Goal: Task Accomplishment & Management: Complete application form

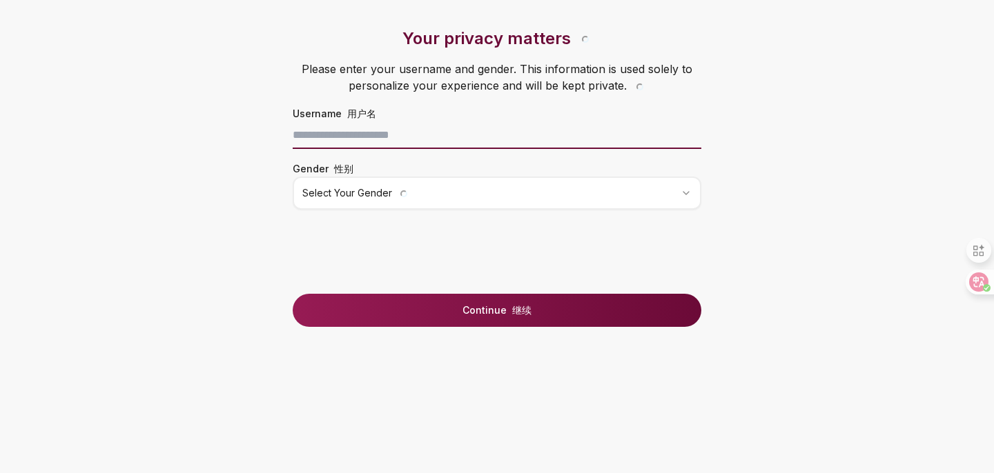
click at [421, 141] on input at bounding box center [497, 135] width 409 height 28
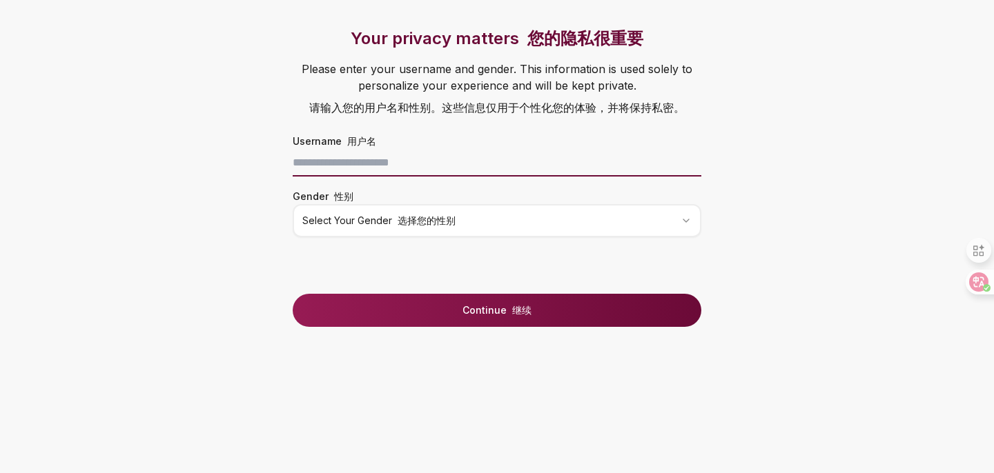
type input "**********"
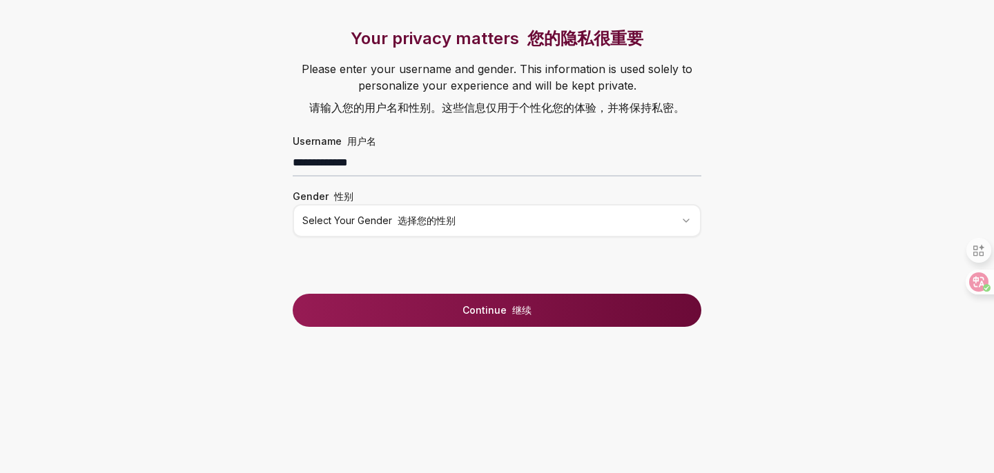
click at [408, 224] on html "**********" at bounding box center [497, 236] width 994 height 473
click at [381, 284] on div "**********" at bounding box center [497, 161] width 464 height 266
click at [382, 307] on button "Continue 继续" at bounding box center [497, 310] width 409 height 33
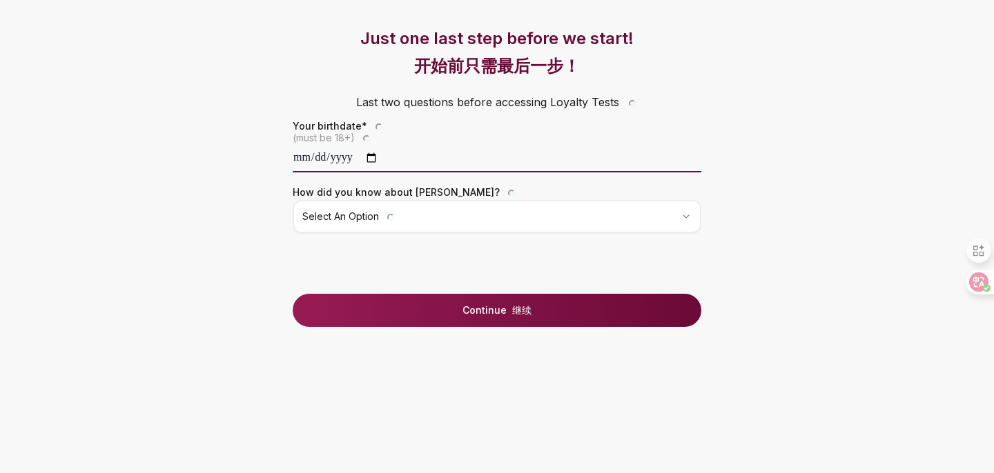
click at [411, 163] on input "date" at bounding box center [497, 159] width 409 height 28
click at [344, 159] on input "date" at bounding box center [497, 159] width 409 height 28
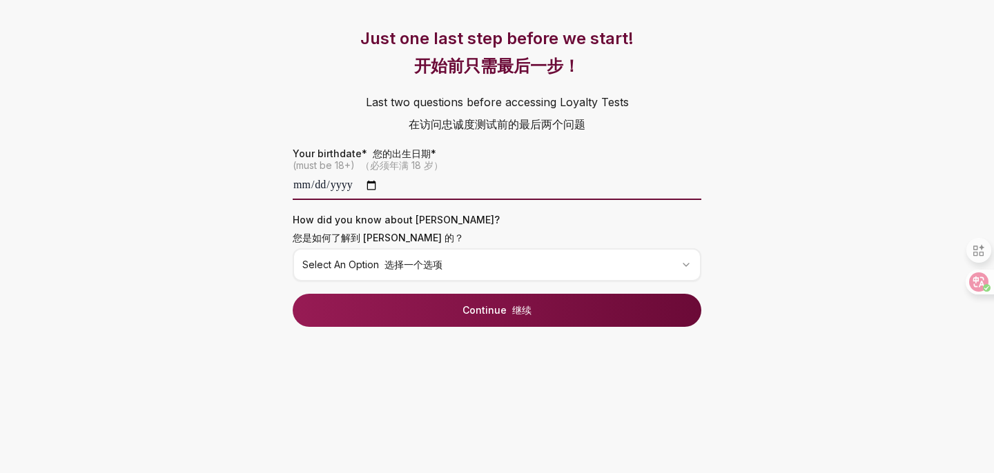
click at [320, 190] on input "date" at bounding box center [497, 187] width 409 height 28
click at [326, 187] on input "date" at bounding box center [497, 187] width 409 height 28
click at [346, 187] on input "date" at bounding box center [497, 187] width 409 height 28
type input "**********"
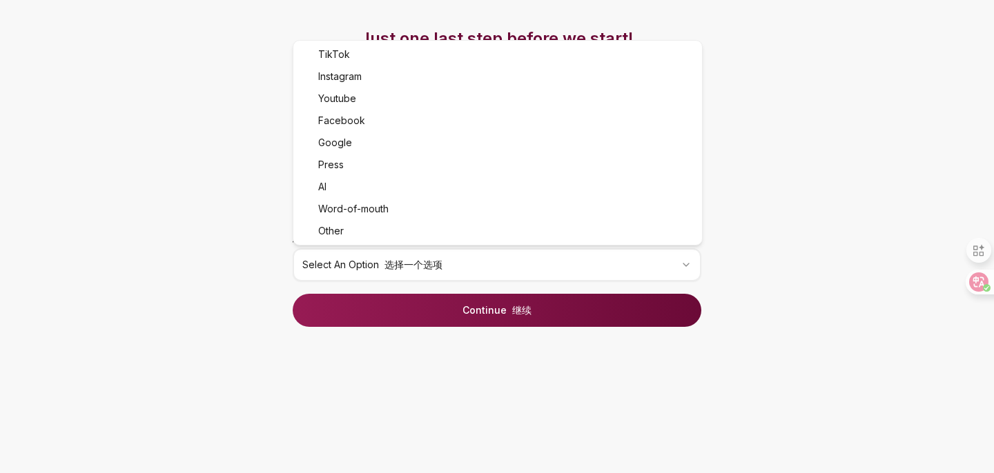
click at [384, 260] on html "**********" at bounding box center [497, 236] width 994 height 473
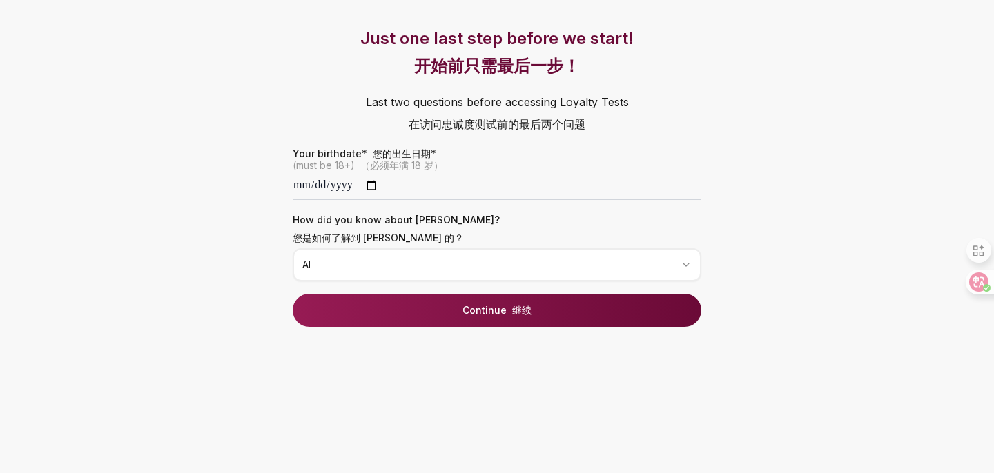
click at [461, 275] on html "**********" at bounding box center [497, 236] width 994 height 473
click at [489, 298] on button "Continue 继续" at bounding box center [497, 310] width 409 height 33
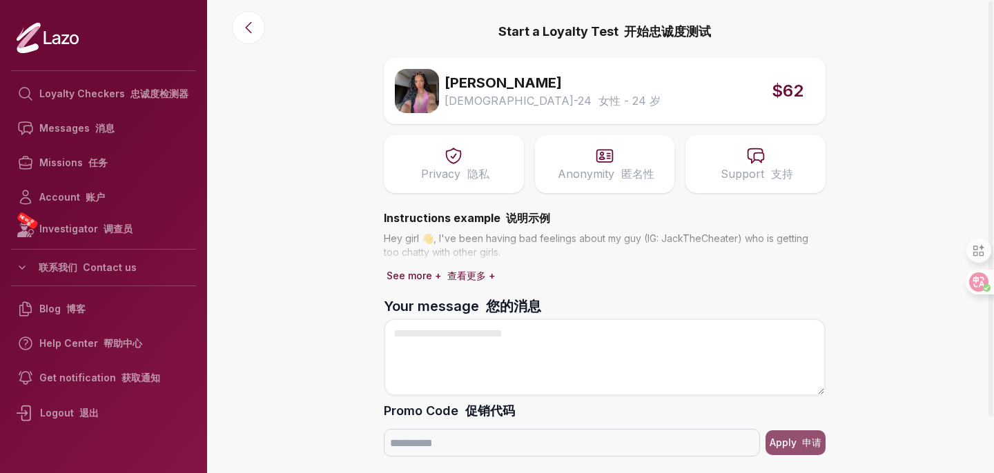
scroll to position [63, 0]
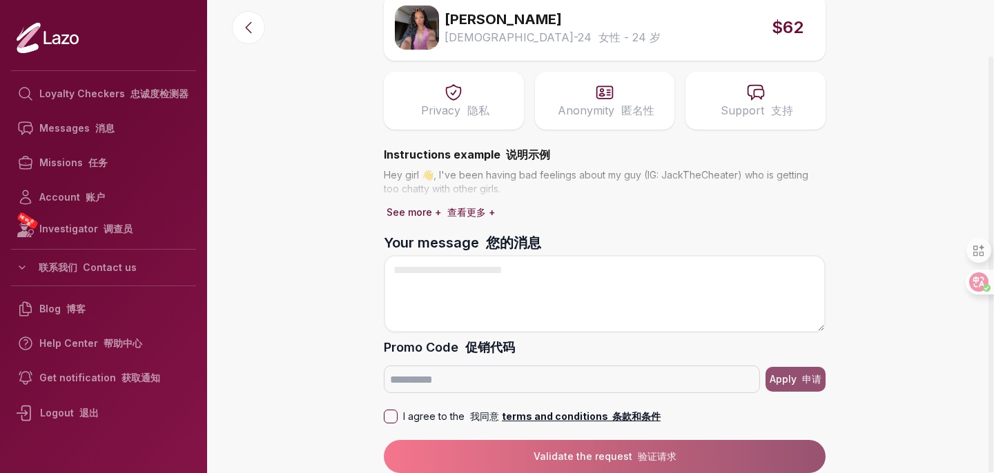
click at [475, 208] on font "查看更多 +" at bounding box center [471, 212] width 48 height 12
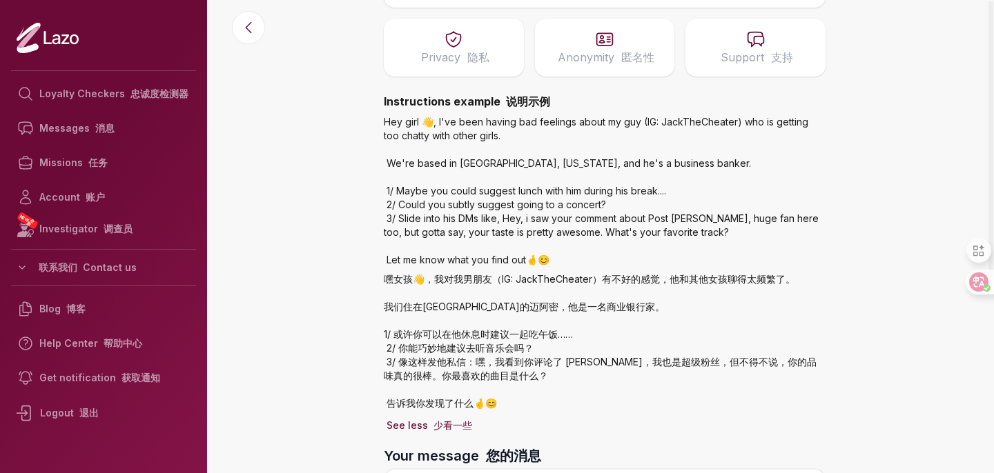
scroll to position [0, 0]
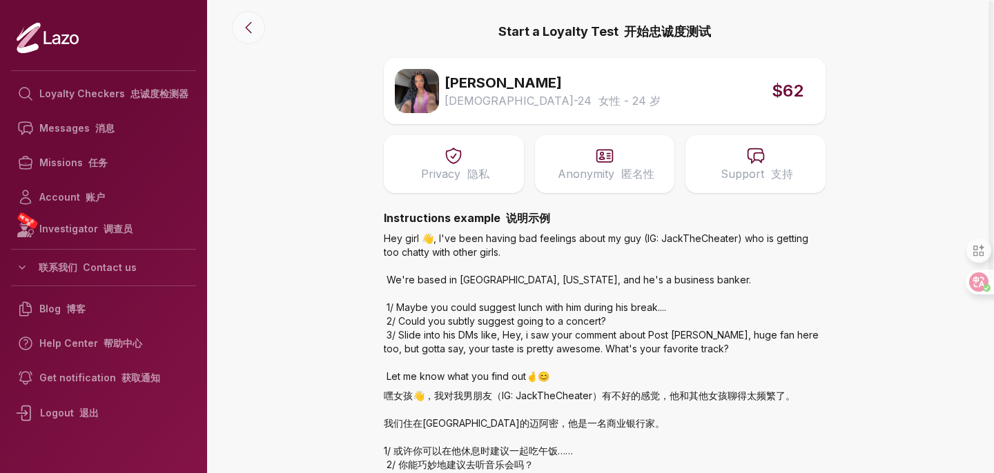
click at [247, 30] on icon at bounding box center [248, 27] width 17 height 17
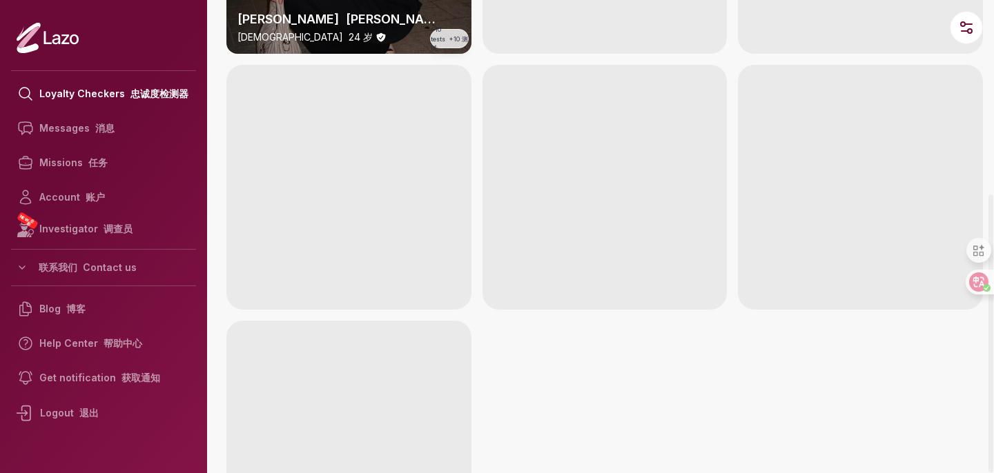
scroll to position [3746, 0]
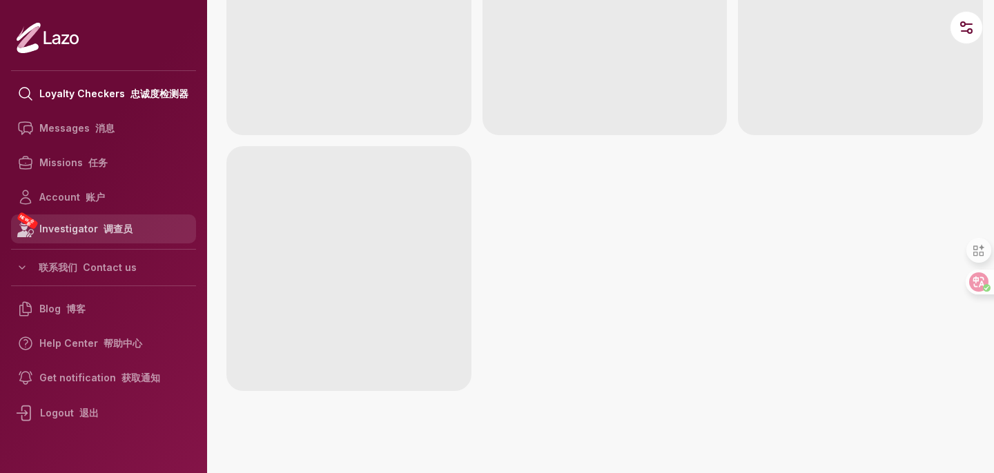
click at [104, 224] on font "调查员" at bounding box center [118, 229] width 29 height 12
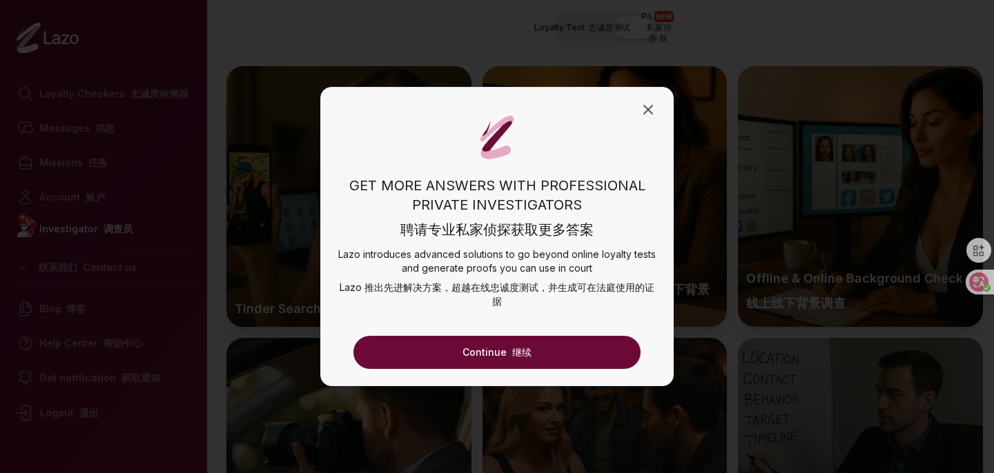
click at [496, 351] on button "Continue 继续" at bounding box center [496, 352] width 287 height 33
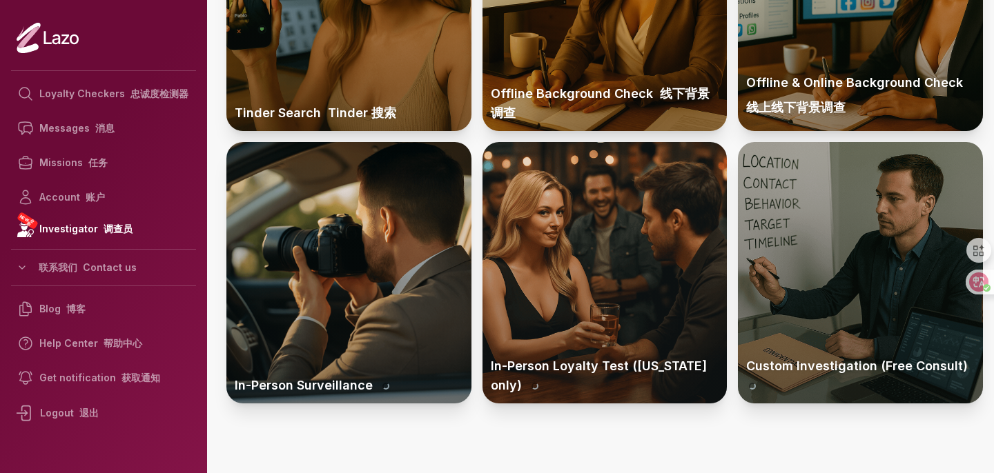
scroll to position [219, 0]
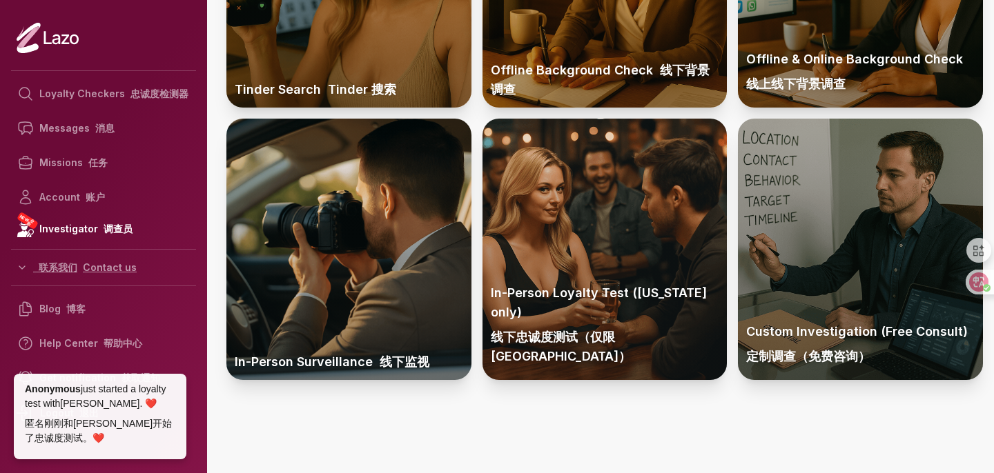
click at [106, 278] on button "Contact us 联系我们" at bounding box center [103, 267] width 185 height 25
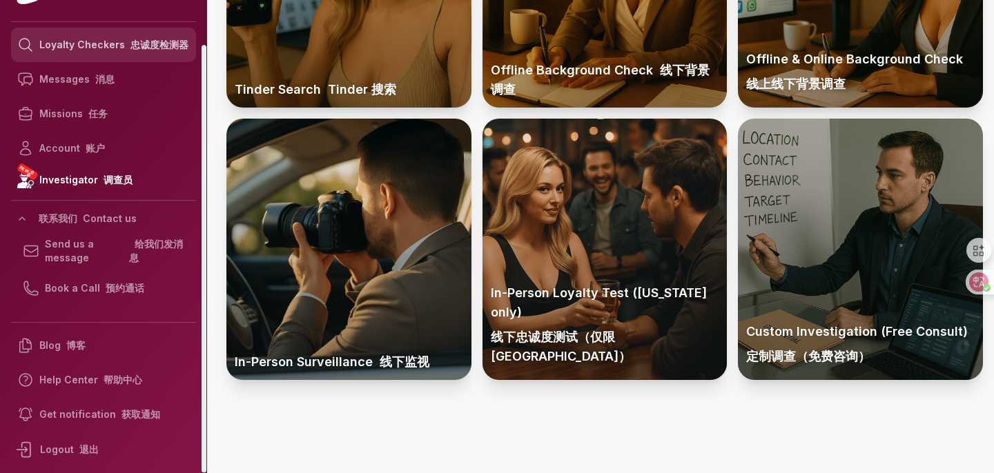
click at [163, 55] on link "Loyalty Checkers 忠诚度检测器" at bounding box center [103, 45] width 185 height 35
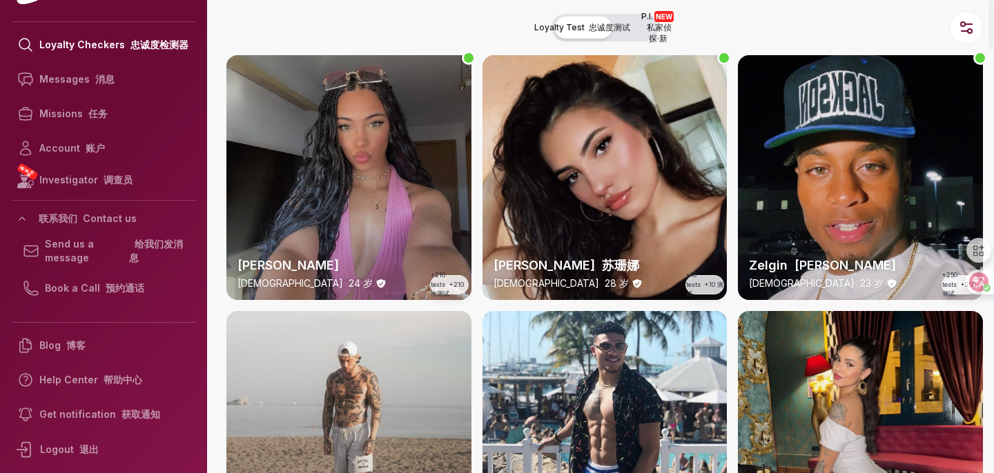
click at [356, 164] on div "Lara 24 y/o 24 岁 +210 tests +210 次测试" at bounding box center [348, 177] width 245 height 245
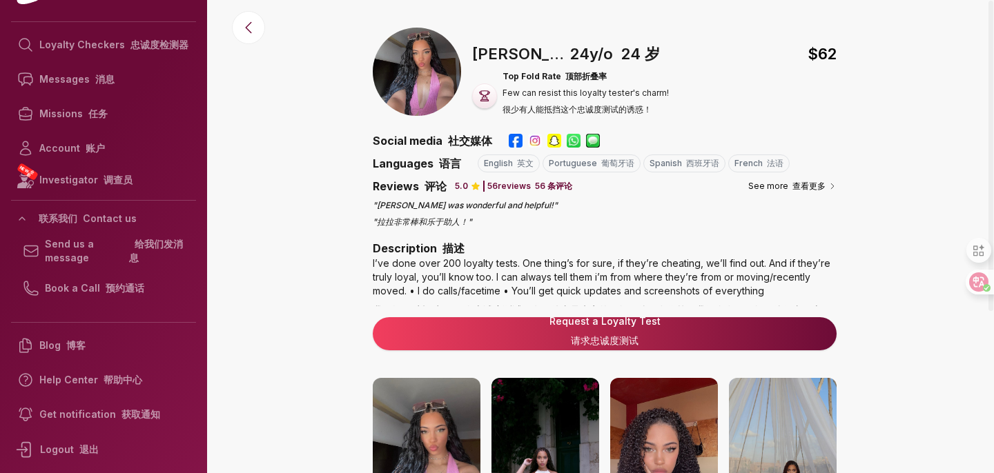
click at [505, 142] on div "Social media 社交媒体" at bounding box center [605, 141] width 464 height 17
click at [528, 139] on img at bounding box center [535, 141] width 14 height 14
click at [529, 139] on img at bounding box center [535, 141] width 14 height 14
click at [809, 193] on button "See more 查看更多" at bounding box center [792, 186] width 88 height 14
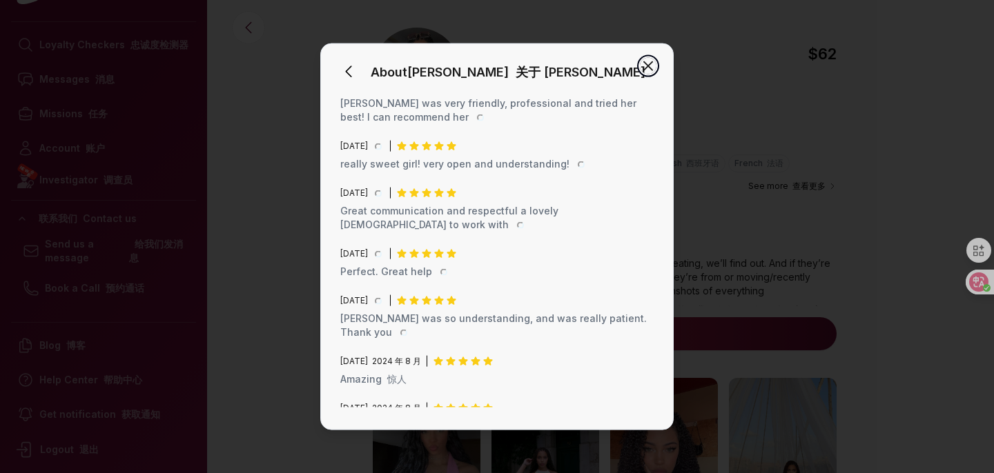
scroll to position [1862, 0]
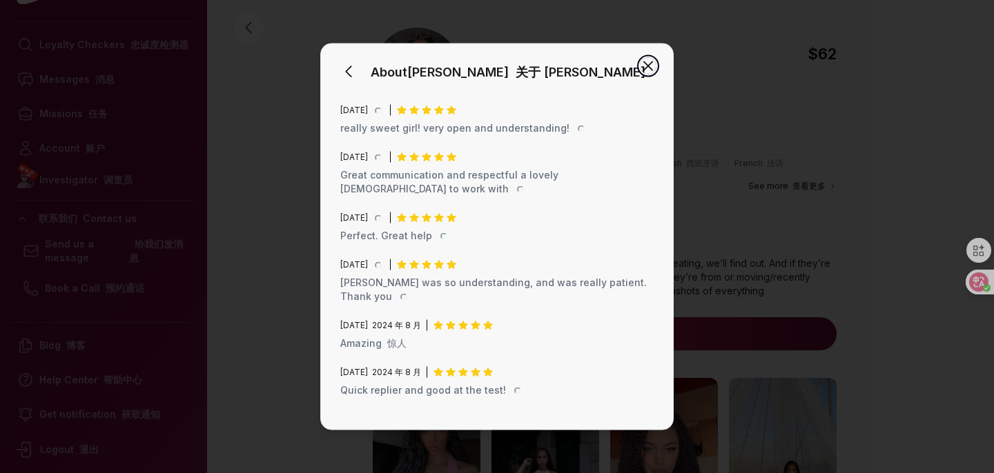
click at [643, 65] on icon "button" at bounding box center [648, 66] width 17 height 17
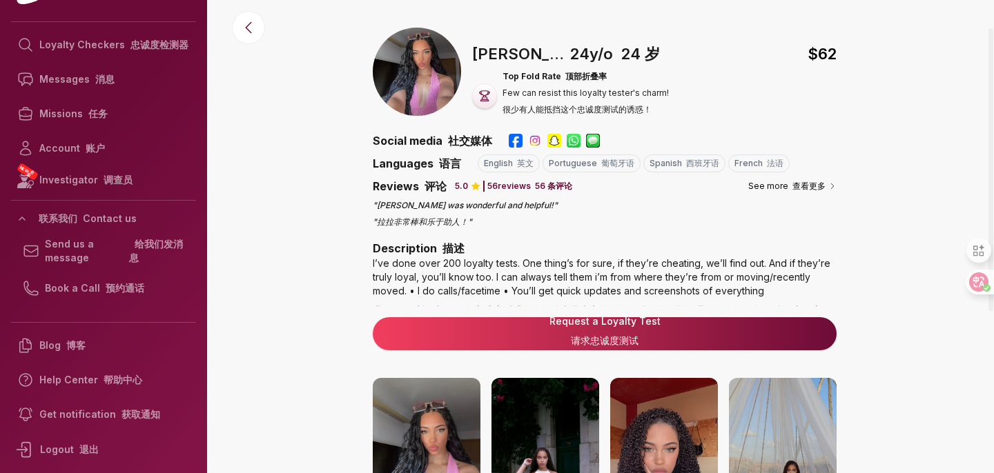
click at [591, 345] on font "请求忠诚度测试" at bounding box center [605, 341] width 68 height 12
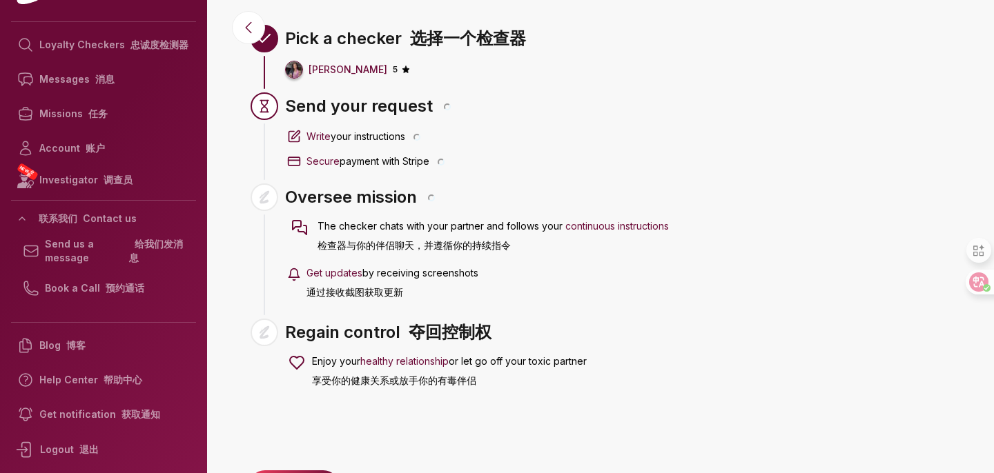
scroll to position [94, 0]
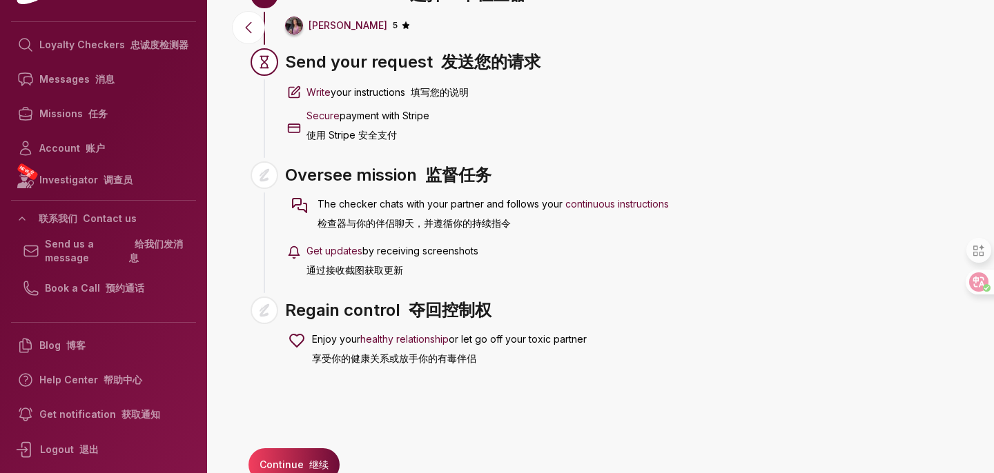
click at [320, 451] on button "Continue 继续" at bounding box center [293, 465] width 91 height 33
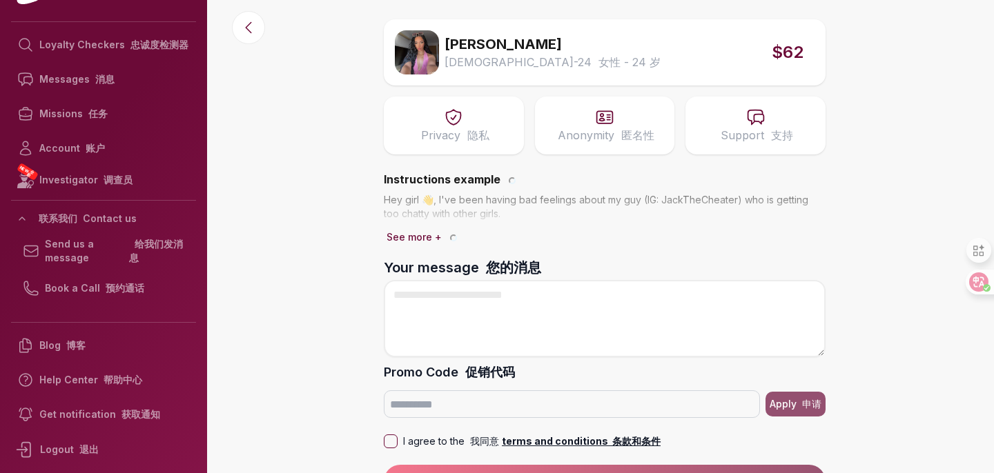
scroll to position [63, 0]
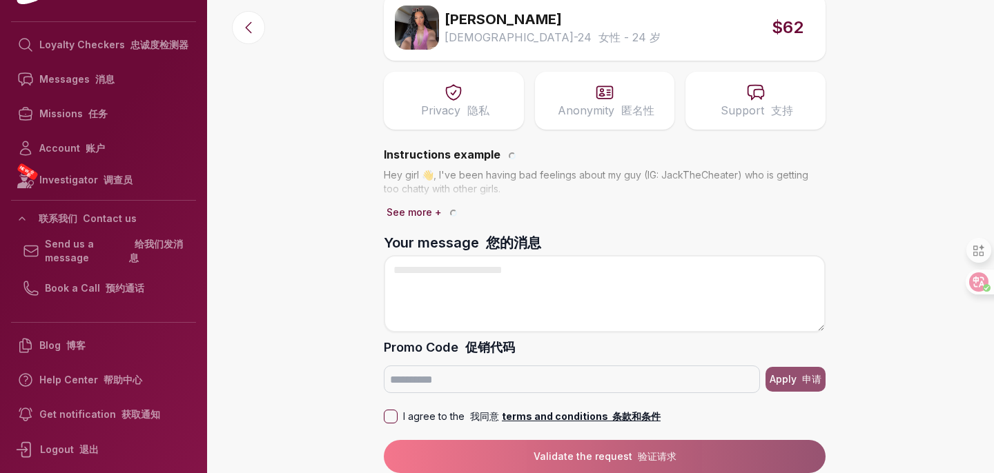
click at [391, 416] on button "I agree to the 我同意 terms and conditions 条款和条件" at bounding box center [391, 417] width 14 height 14
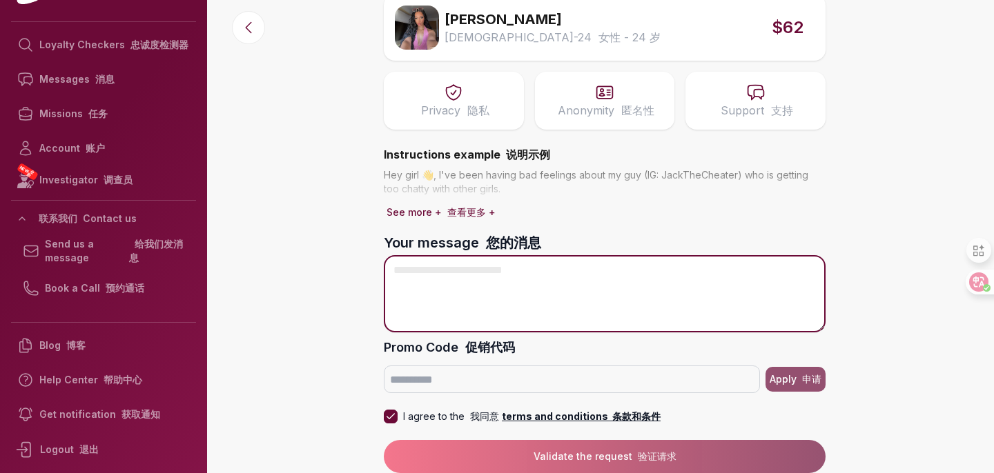
click at [477, 282] on textarea "Your message 您的消息" at bounding box center [605, 293] width 442 height 77
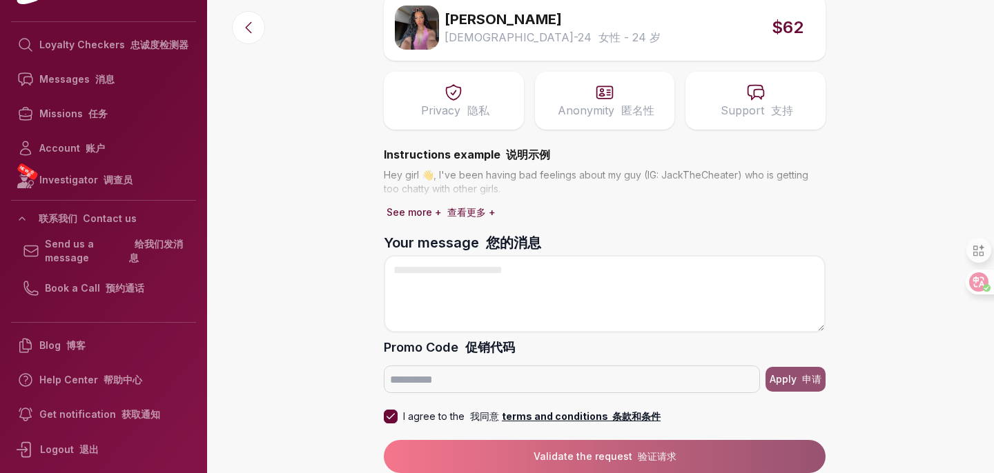
click at [453, 208] on font "查看更多 +" at bounding box center [471, 212] width 48 height 12
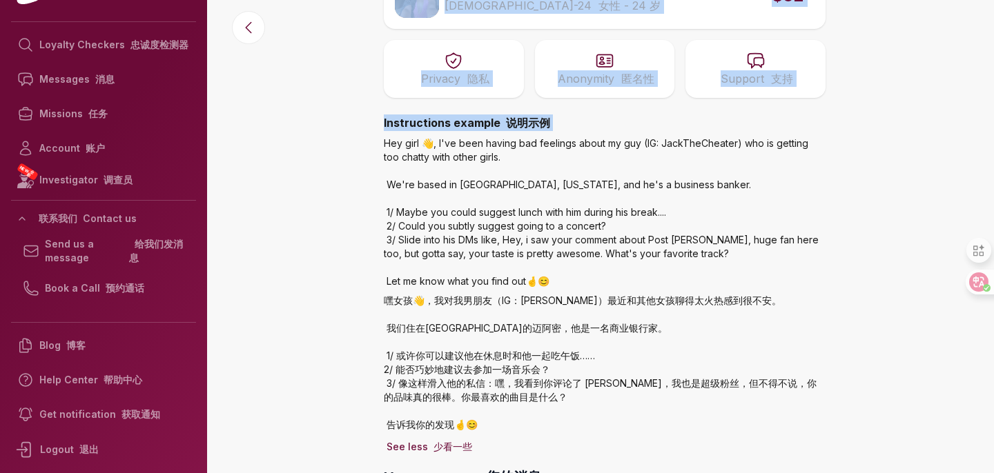
scroll to position [330, 0]
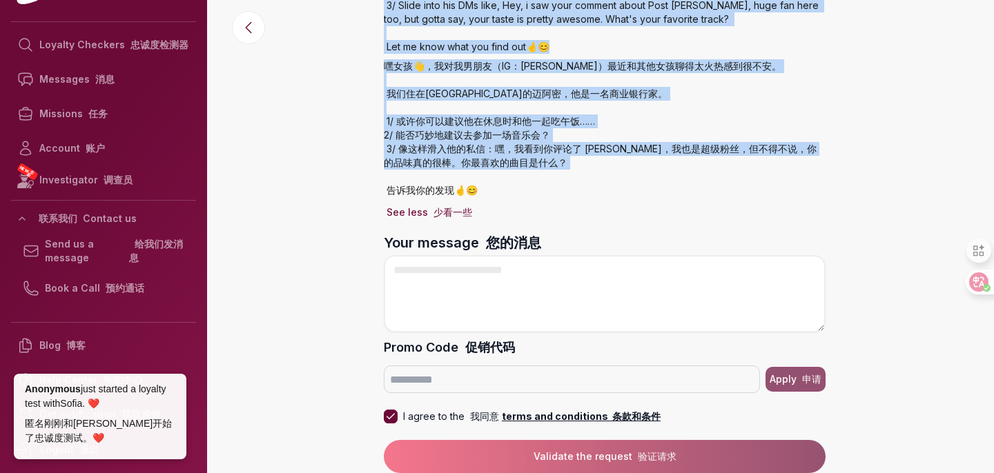
drag, startPoint x: 384, startPoint y: 170, endPoint x: 529, endPoint y: 206, distance: 149.8
click at [529, 206] on div "Hey girl 👋, I've been having bad feelings about my guy (IG: JackTheCheater) who…" at bounding box center [605, 62] width 442 height 320
copy p "Hey girl 👋, I've been having bad feelings about my guy (IG: JackTheCheater) who…"
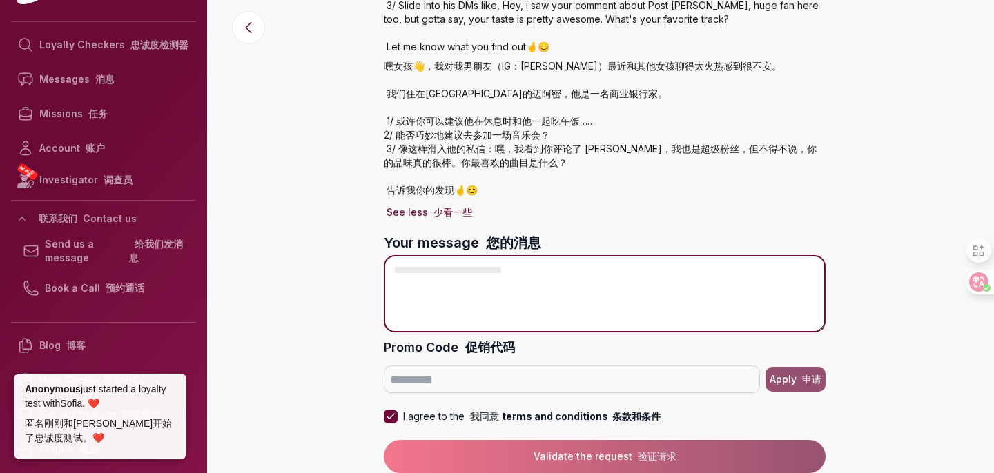
click at [518, 295] on textarea "Your message 您的消息" at bounding box center [605, 293] width 442 height 77
type textarea "*"
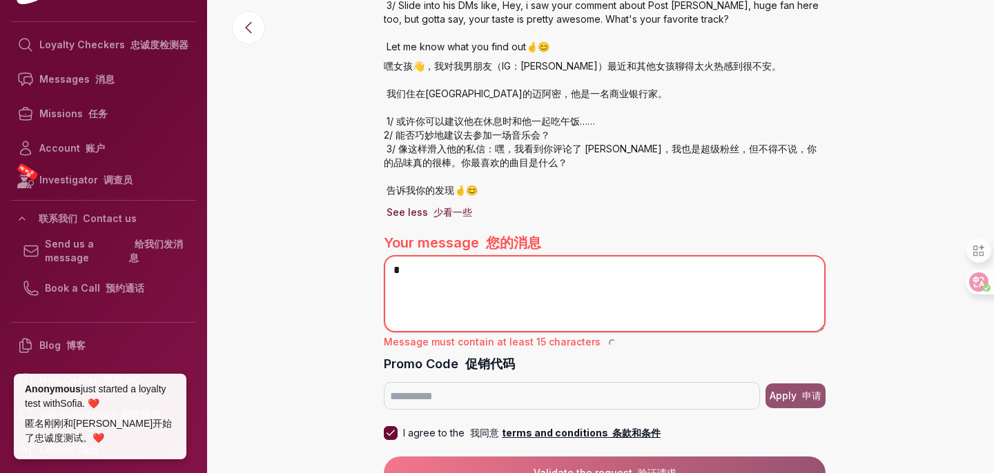
scroll to position [337, 0]
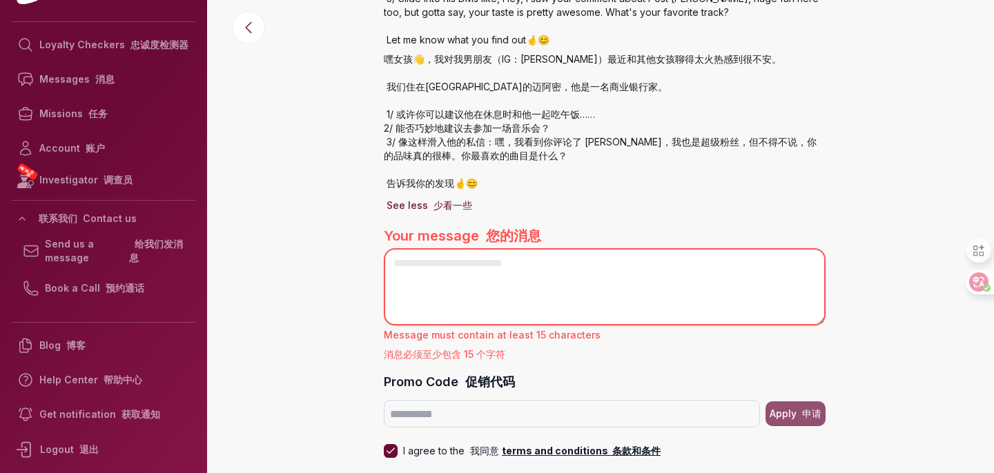
paste textarea "**********"
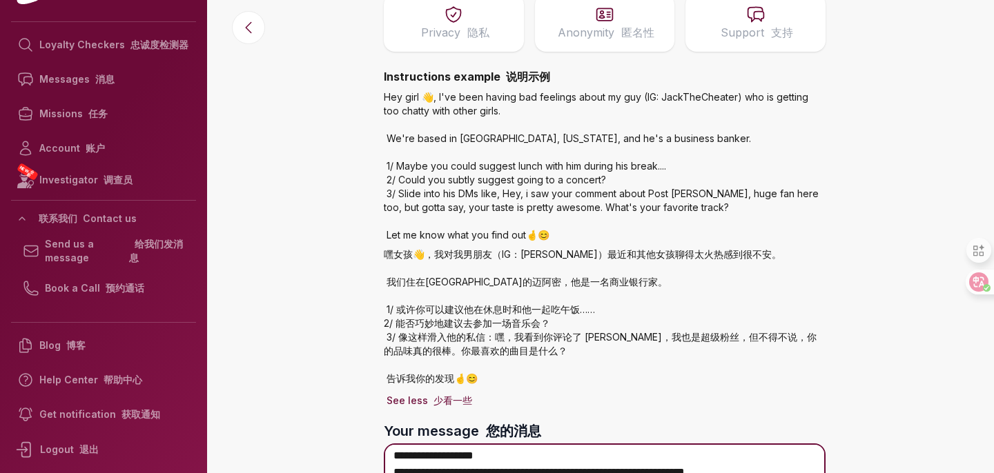
scroll to position [124, 0]
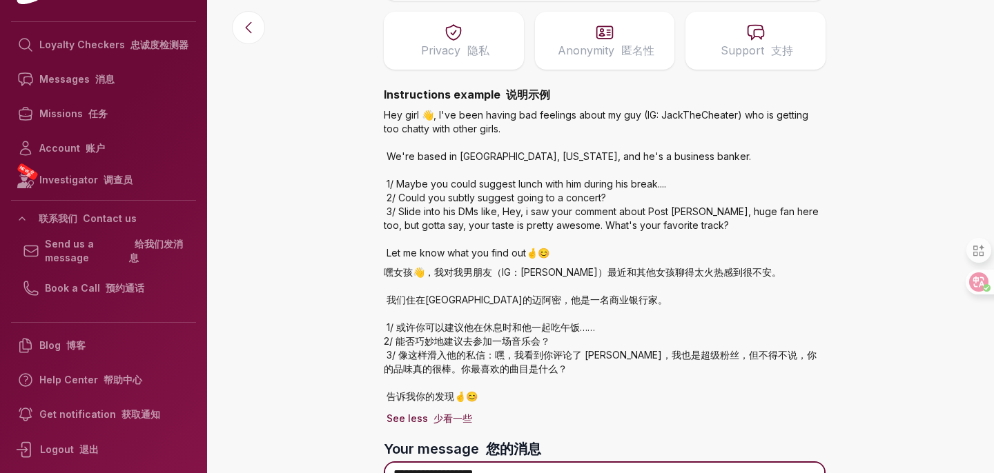
type textarea "**********"
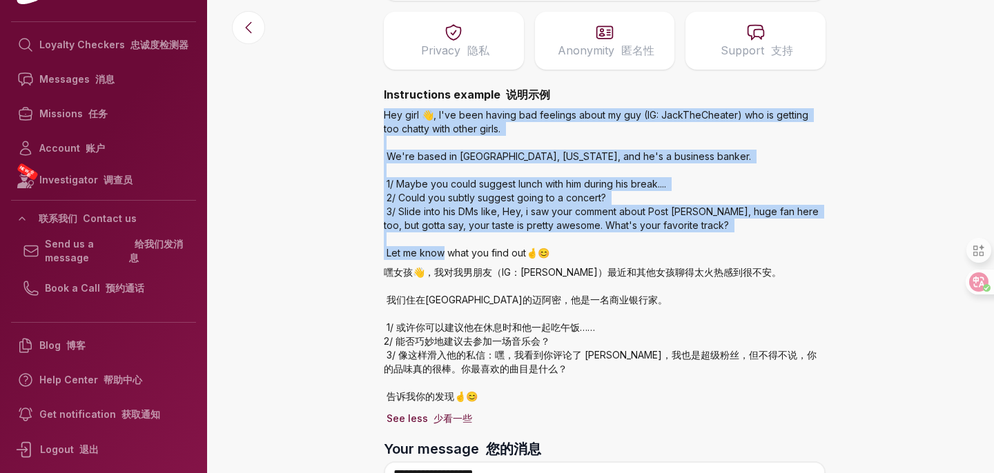
drag, startPoint x: 382, startPoint y: 114, endPoint x: 545, endPoint y: 251, distance: 212.1
click at [545, 251] on div "Start a Loyalty Test 开始忠诚度测试 Lara Female - 24 女性 - 24 岁 $62 Privacy 隐私 Anonymit…" at bounding box center [605, 277] width 464 height 803
copy p "Hey girl 👋, I've been having bad feelings about my guy (IG: JackTheCheater) who…"
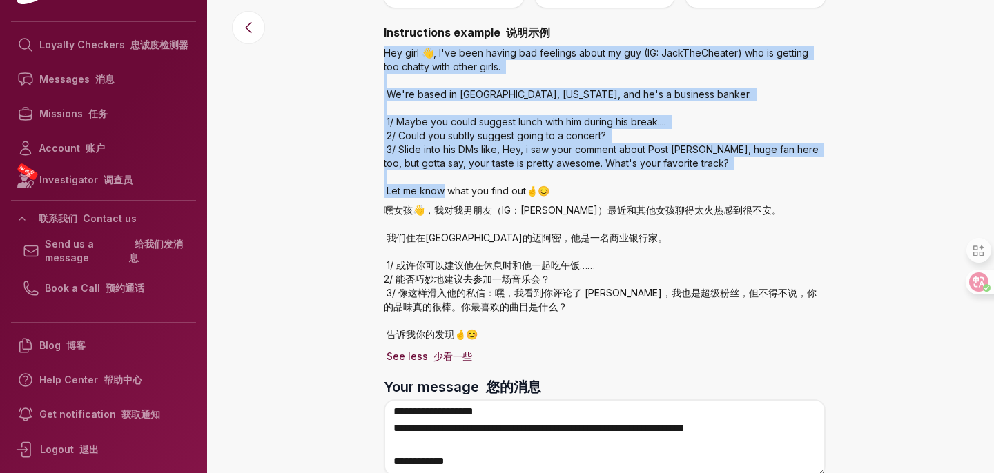
scroll to position [298, 0]
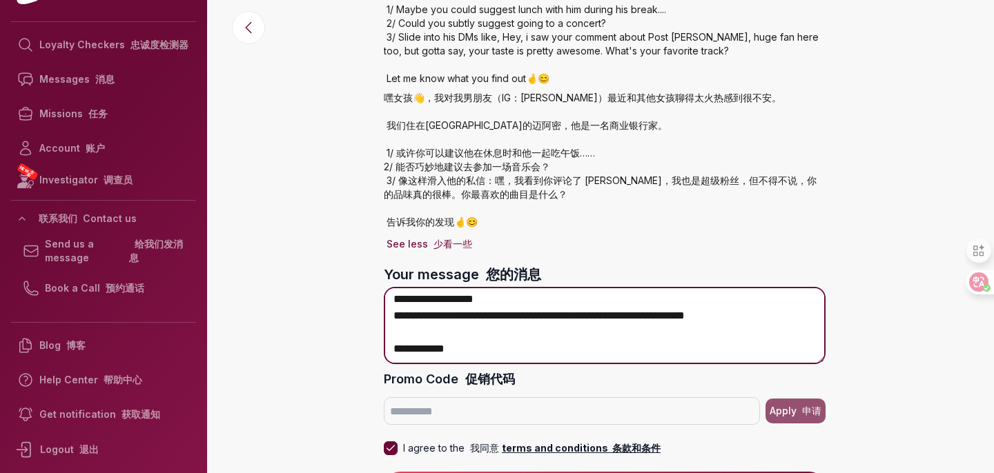
click at [542, 316] on textarea "**********" at bounding box center [605, 325] width 442 height 77
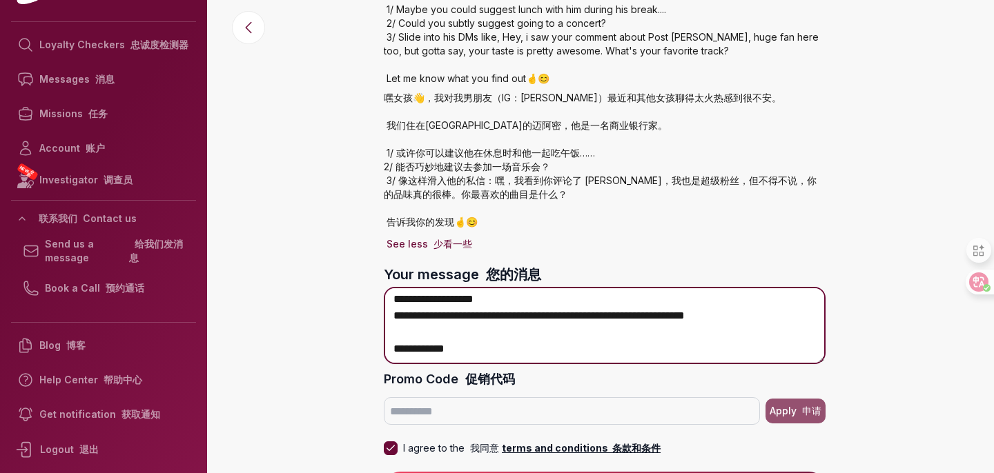
click at [542, 345] on textarea "**********" at bounding box center [605, 325] width 442 height 77
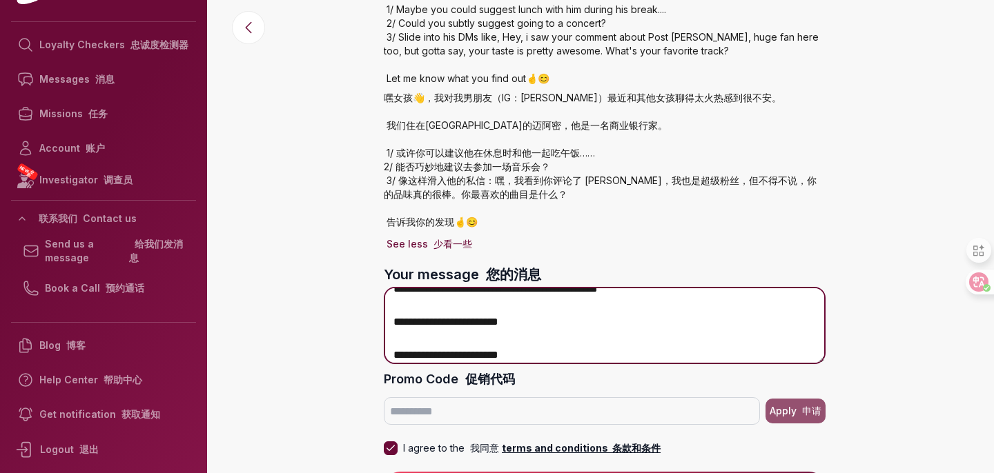
scroll to position [0, 0]
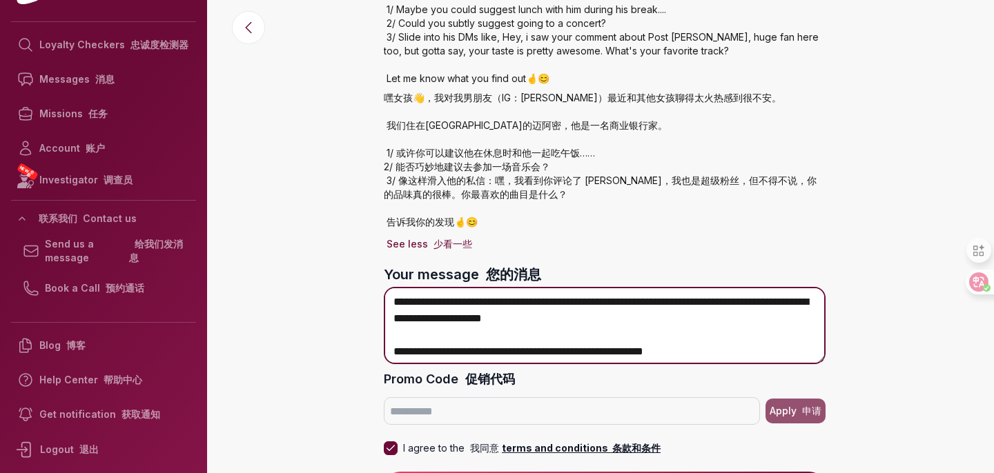
drag, startPoint x: 536, startPoint y: 356, endPoint x: 427, endPoint y: 223, distance: 172.6
click at [427, 223] on div "Start a Loyalty Test 开始忠诚度测试 Lara Female - 24 女性 - 24 岁 $62 Privacy 隐私 Anonymit…" at bounding box center [605, 103] width 464 height 803
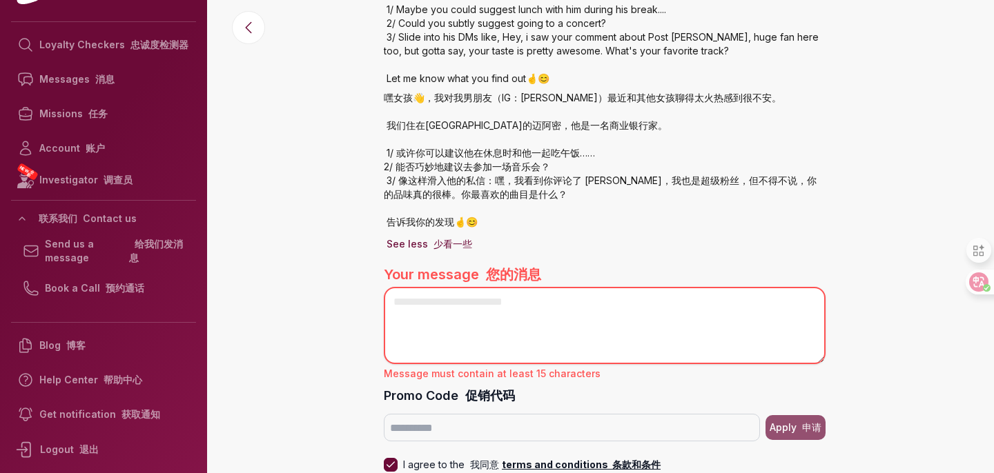
paste textarea "**********"
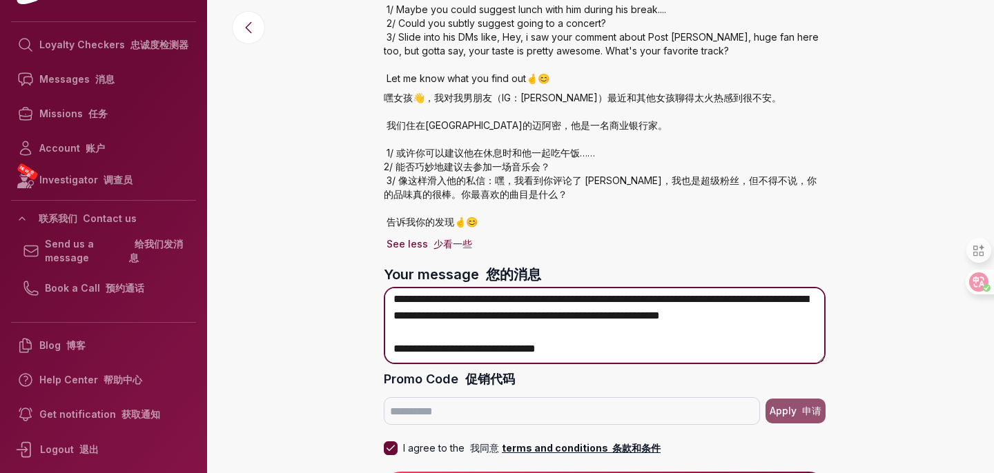
scroll to position [330, 0]
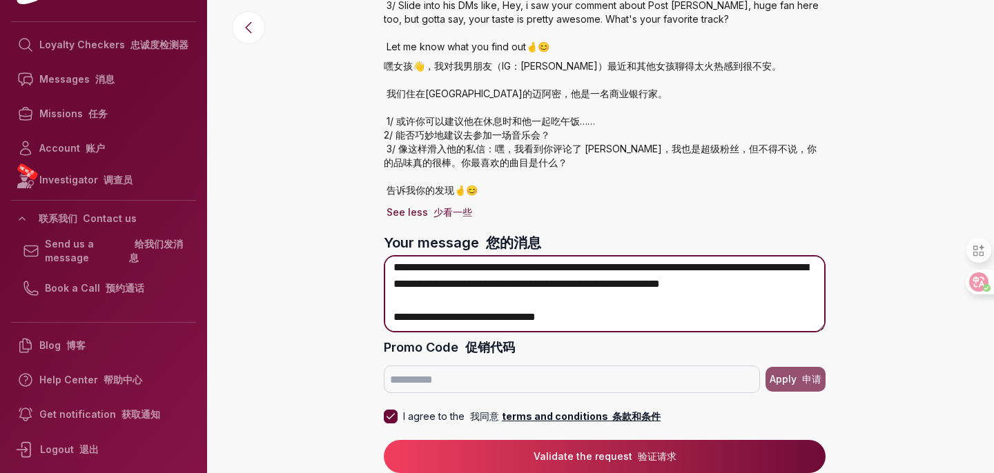
type textarea "**********"
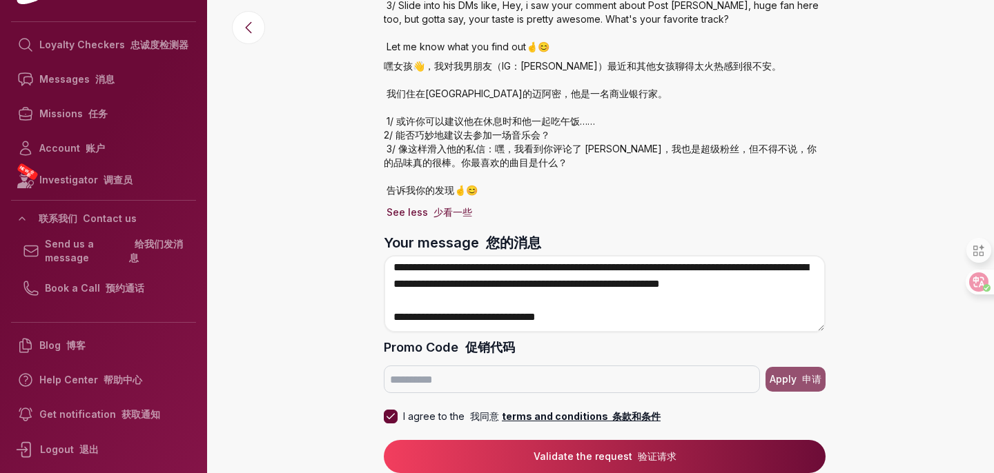
click at [594, 446] on button "Validate the request 验证请求" at bounding box center [605, 456] width 442 height 33
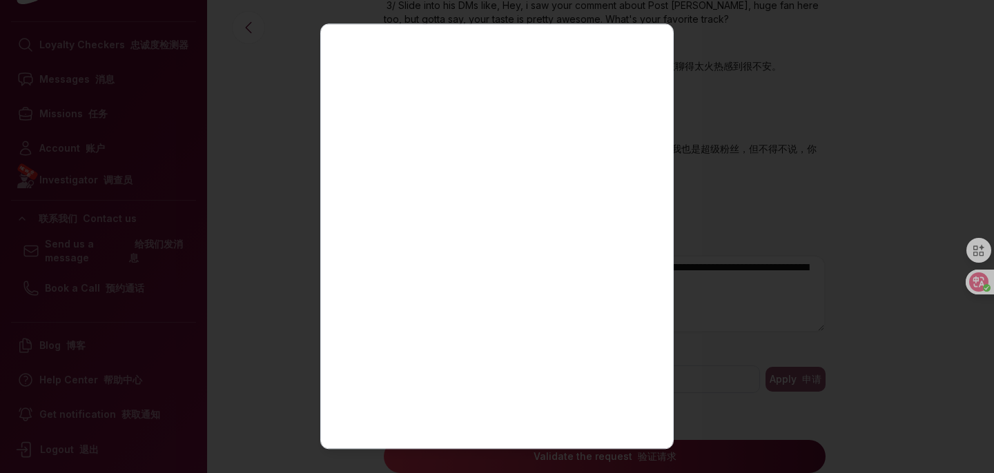
scroll to position [191, 0]
click at [722, 141] on div at bounding box center [497, 236] width 994 height 473
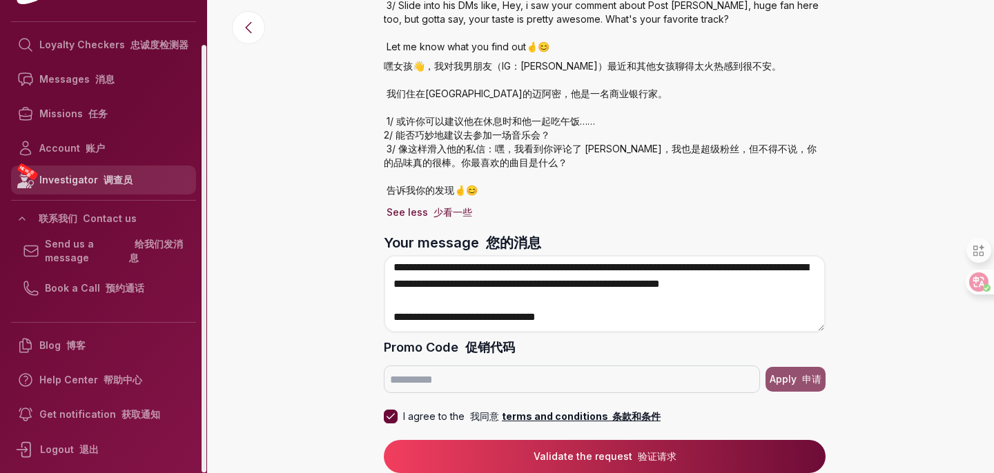
click at [89, 171] on link "NEW 全新 Investigator 调查员" at bounding box center [103, 180] width 185 height 29
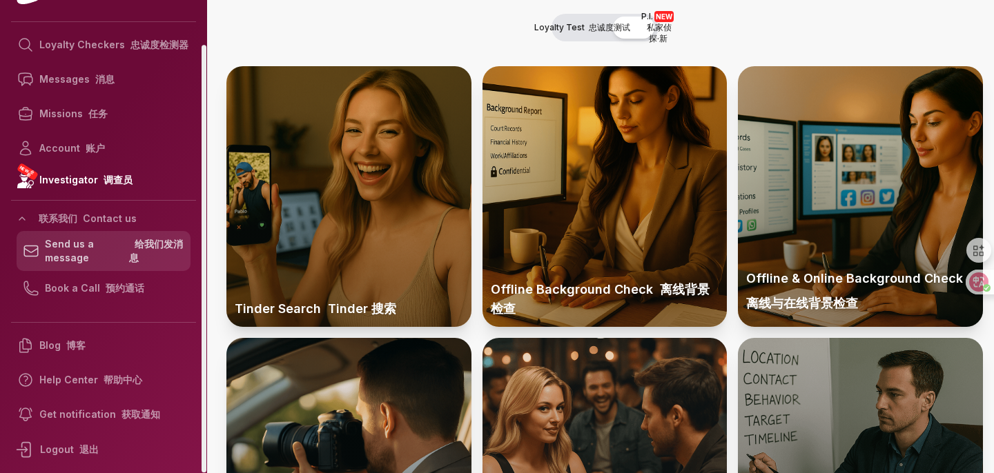
click at [122, 255] on link "Send us a message 给我们发消息" at bounding box center [104, 251] width 174 height 40
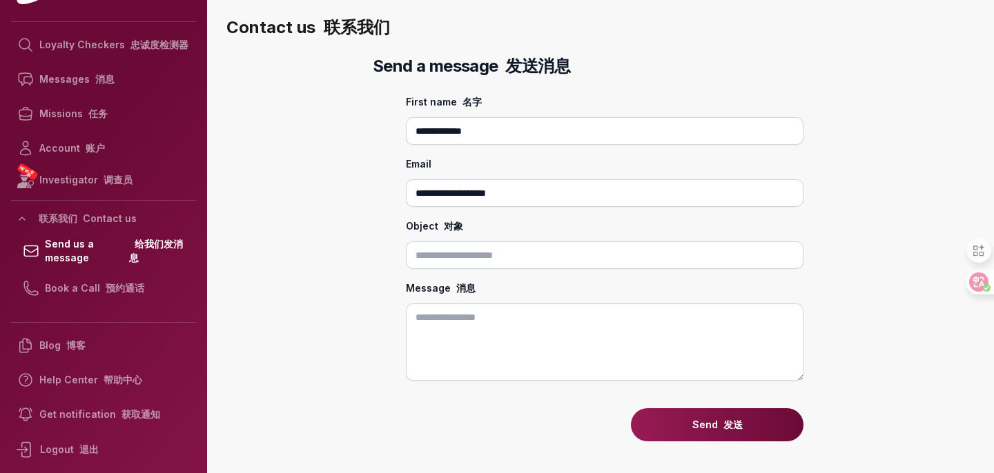
click at [510, 191] on input "**********" at bounding box center [605, 193] width 398 height 28
click at [519, 262] on input "Object 对象" at bounding box center [605, 256] width 398 height 28
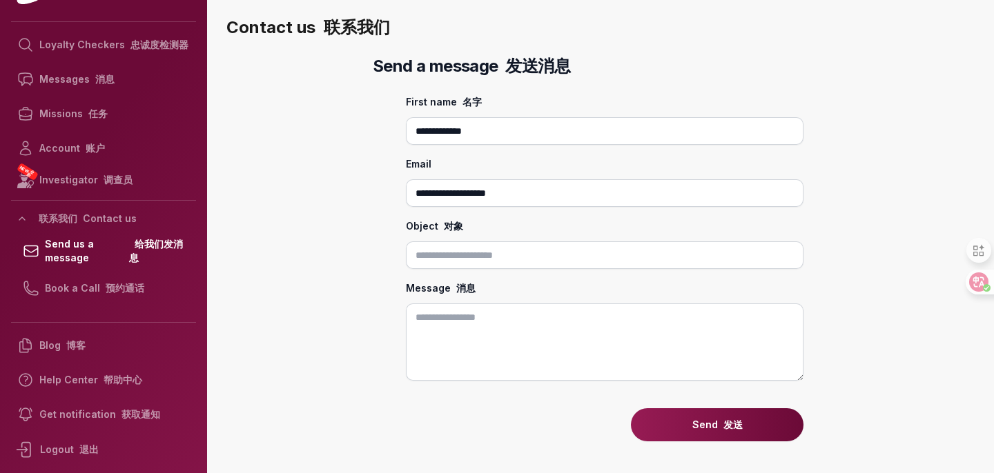
click at [519, 262] on input "Object 对象" at bounding box center [605, 256] width 398 height 28
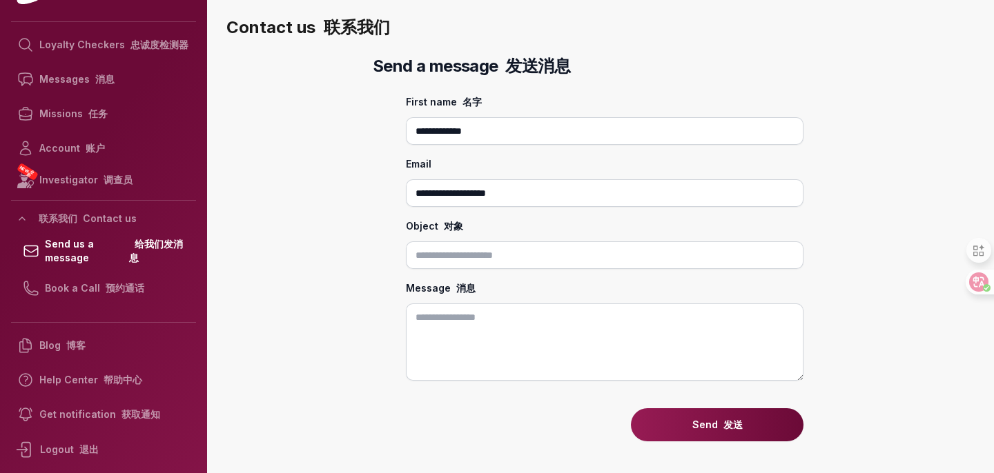
click at [519, 262] on input "Object 对象" at bounding box center [605, 256] width 398 height 28
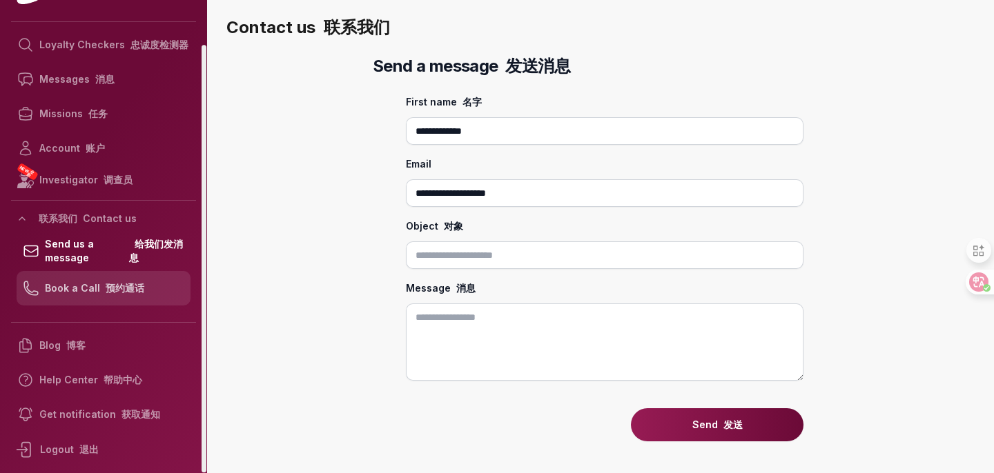
click at [85, 285] on link "Book a Call 预约通话" at bounding box center [104, 288] width 174 height 35
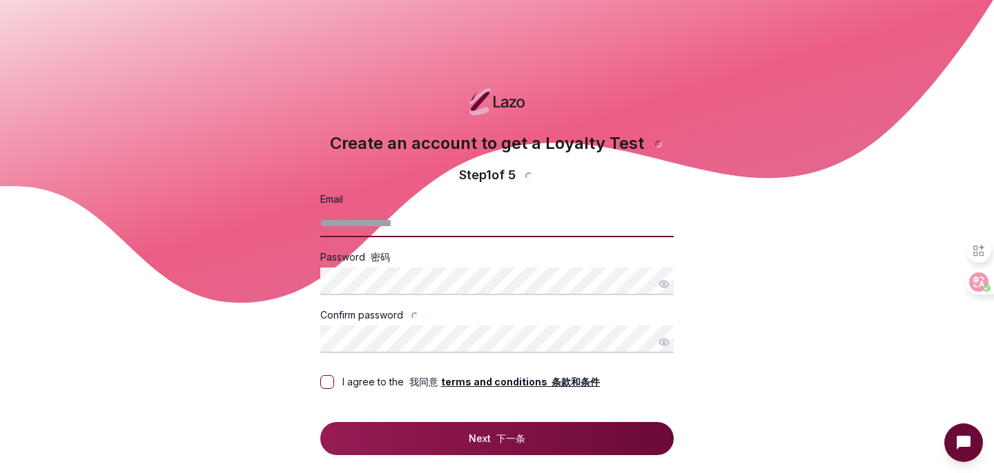
click at [420, 224] on input "Email" at bounding box center [496, 224] width 353 height 28
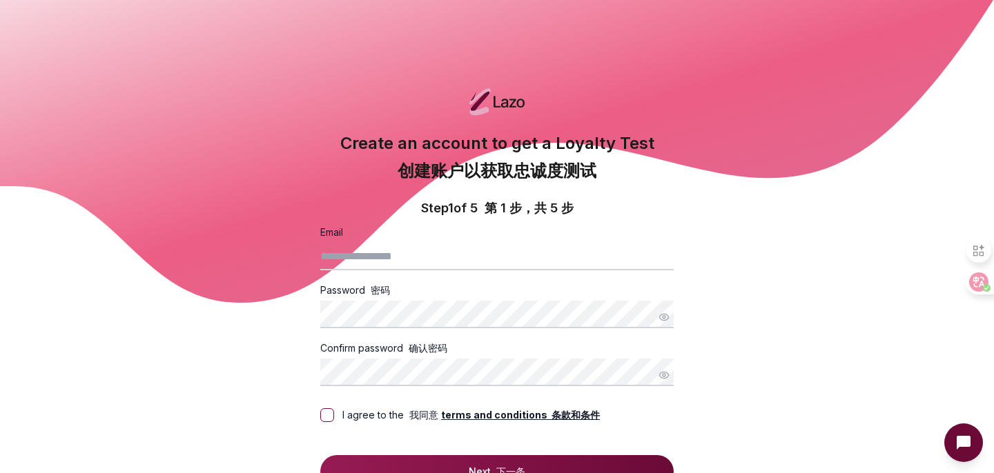
click at [447, 142] on h1 "Create an account to get a Loyalty Test 创建账户以获取忠诚度测试" at bounding box center [496, 160] width 353 height 55
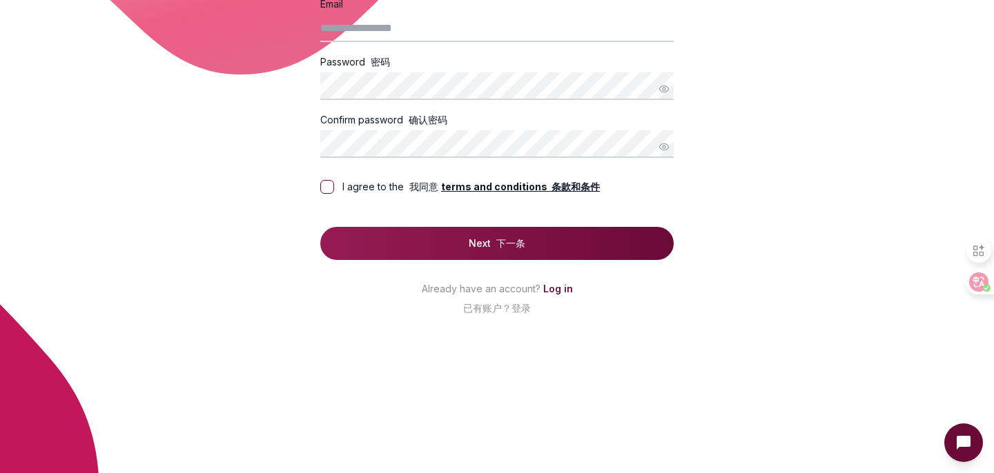
scroll to position [233, 0]
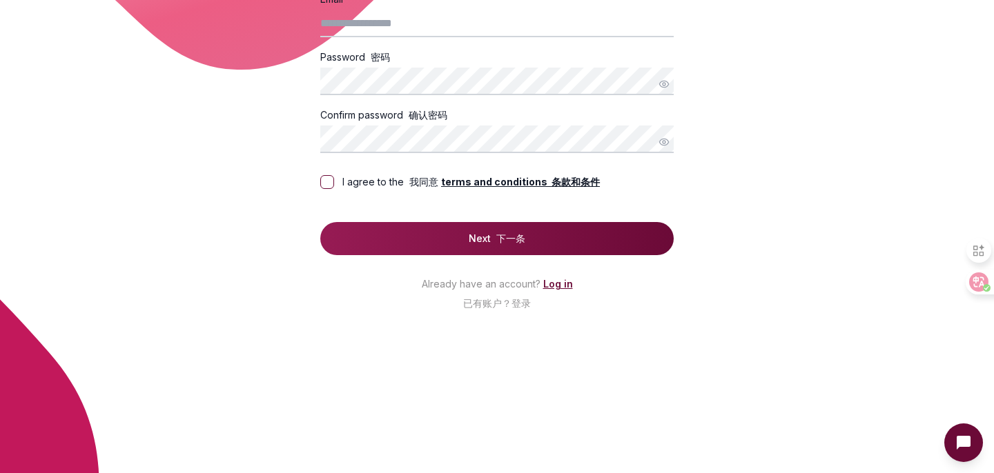
click at [551, 286] on link "Log in" at bounding box center [558, 284] width 30 height 12
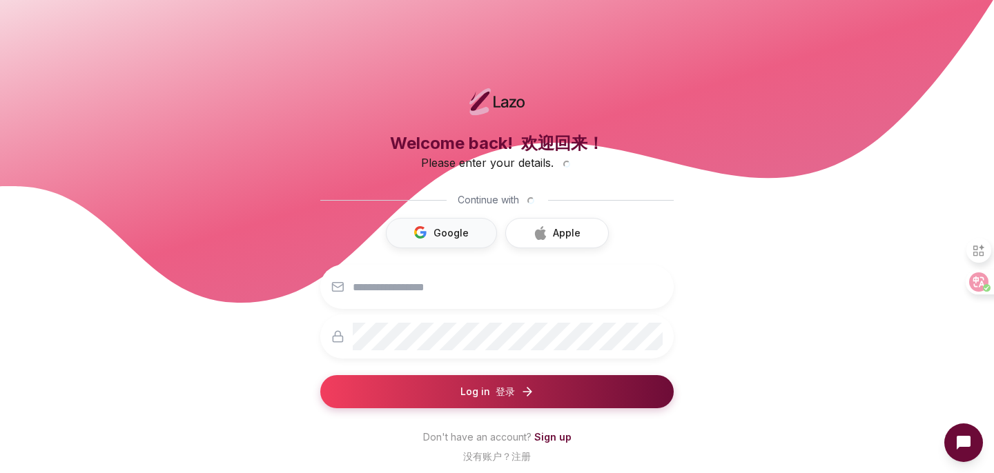
click at [470, 234] on button "Google" at bounding box center [441, 233] width 111 height 30
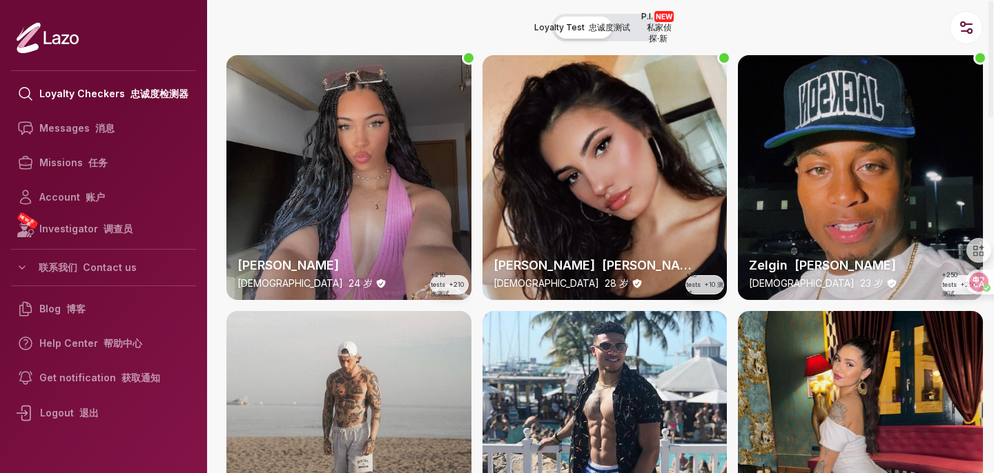
click at [645, 23] on font "button" at bounding box center [660, 21] width 31 height 21
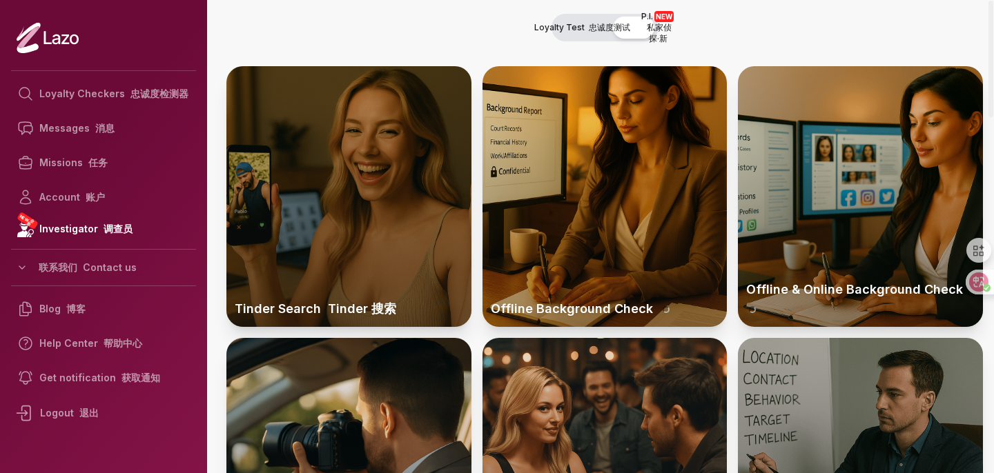
click at [432, 151] on div at bounding box center [348, 196] width 245 height 261
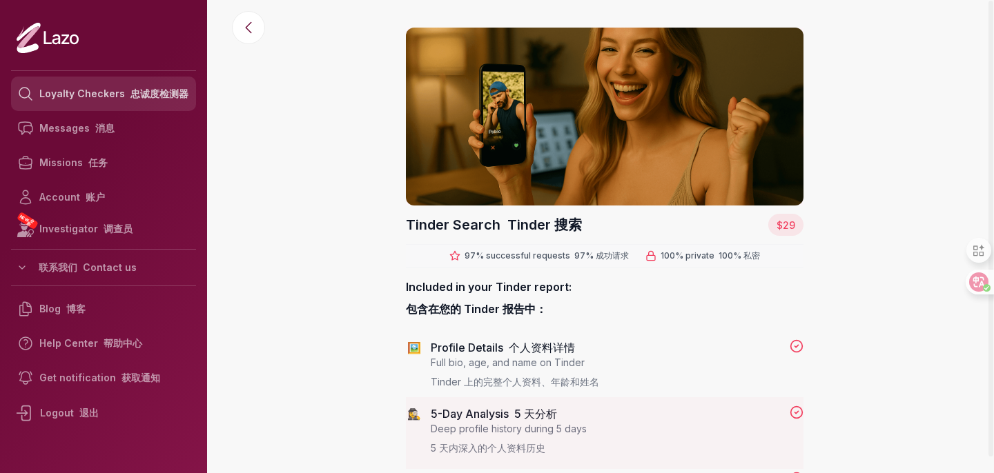
click at [150, 104] on link "Loyalty Checkers 忠诚度检测器" at bounding box center [103, 94] width 185 height 35
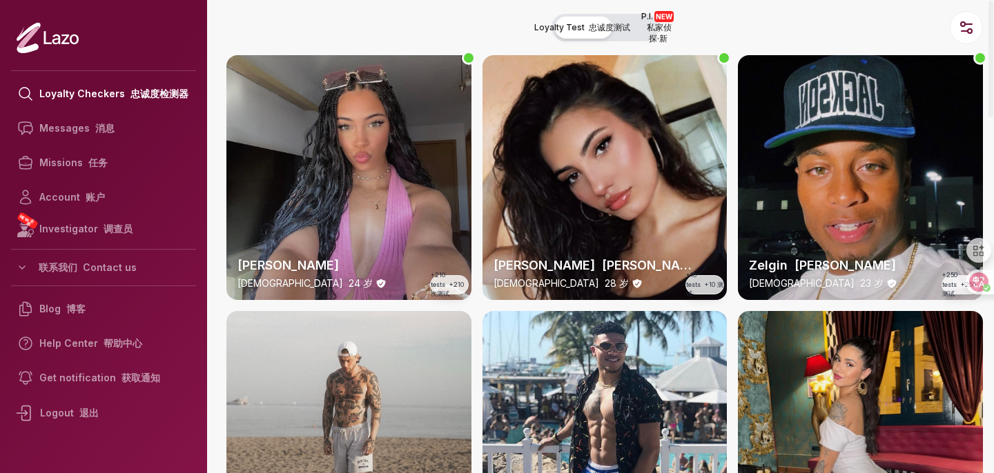
click at [650, 26] on font "私家侦探·新" at bounding box center [659, 32] width 25 height 21
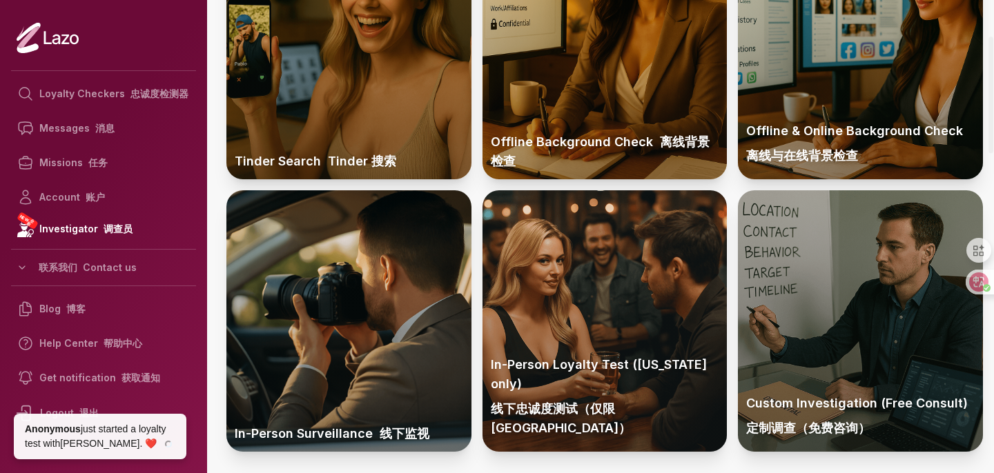
scroll to position [146, 0]
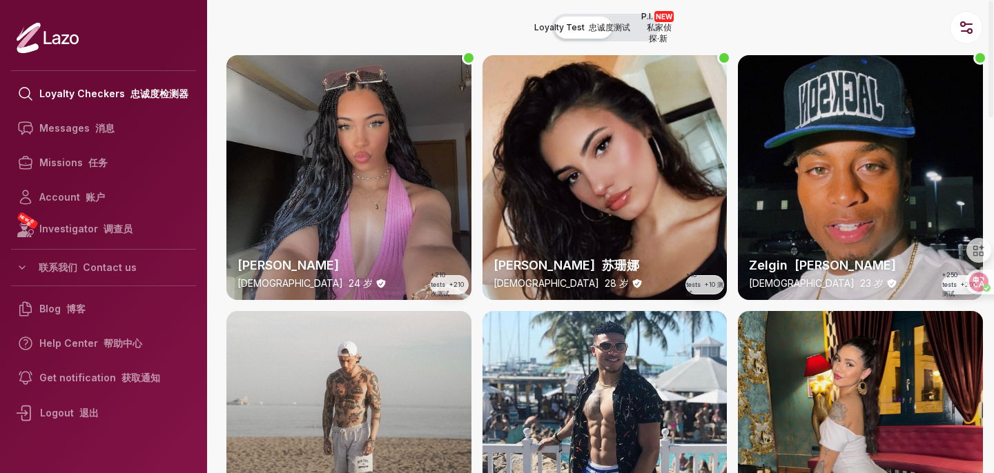
click at [641, 30] on span "P.I. NEW 私家侦探·新" at bounding box center [658, 27] width 35 height 33
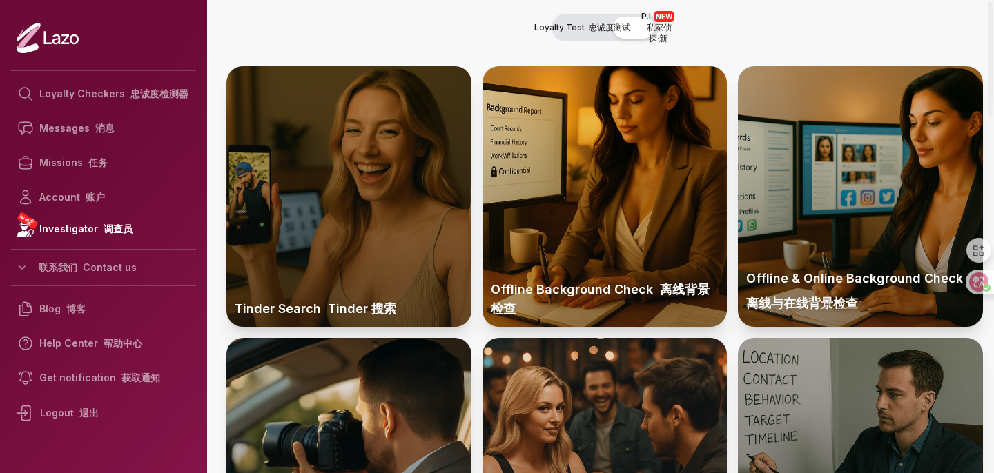
click at [429, 203] on div at bounding box center [348, 196] width 245 height 261
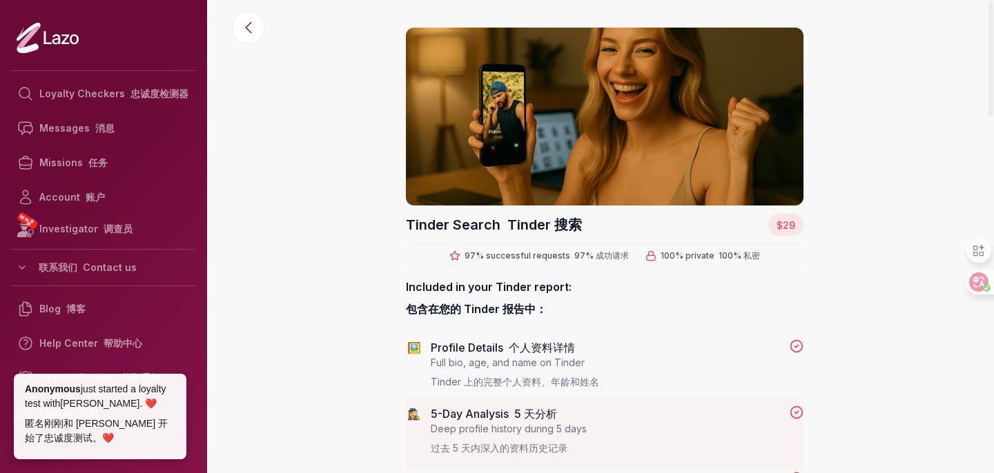
scroll to position [17, 0]
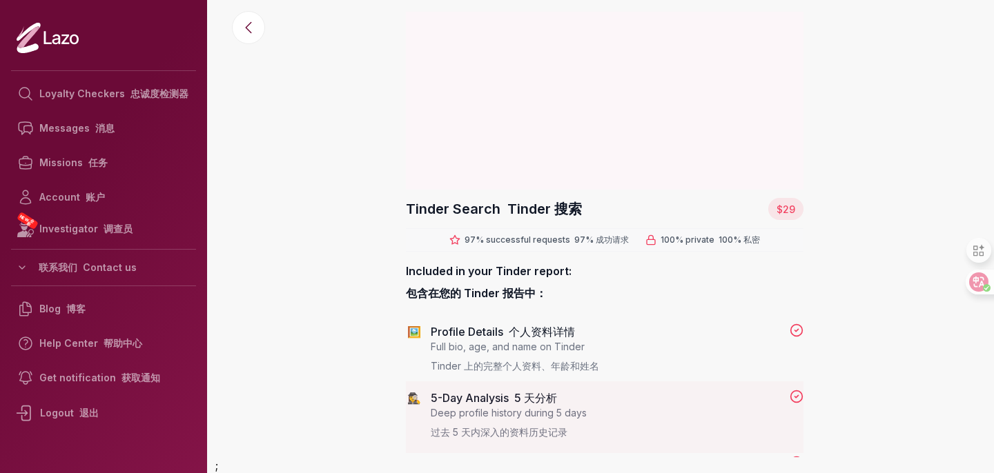
scroll to position [17, 0]
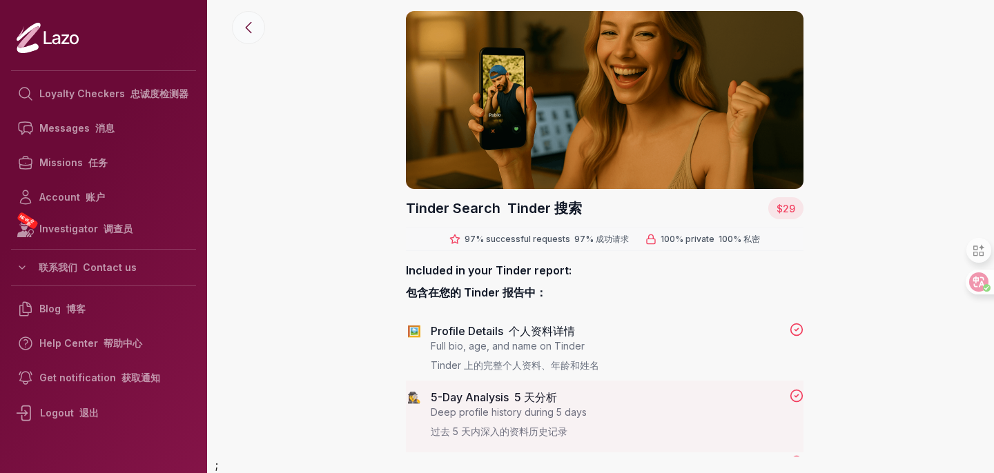
click at [248, 32] on icon at bounding box center [248, 27] width 17 height 17
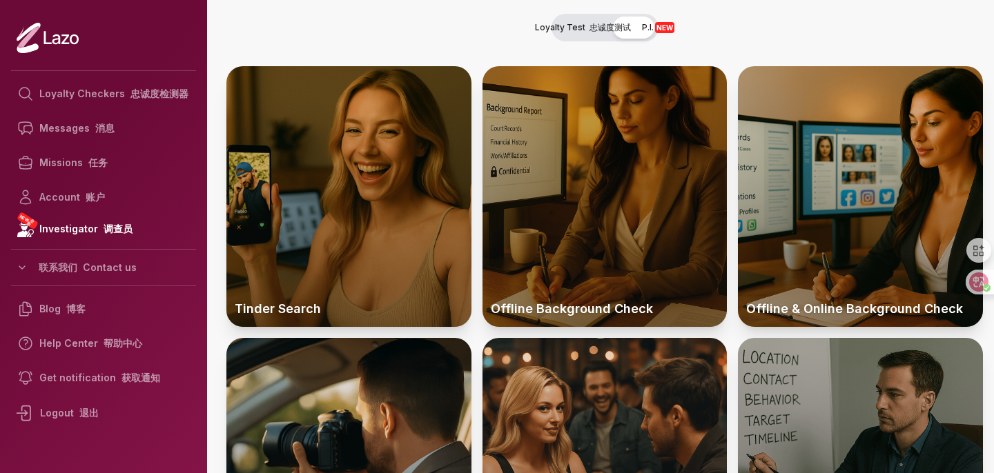
click at [596, 291] on p "Offline Background Check" at bounding box center [604, 309] width 245 height 36
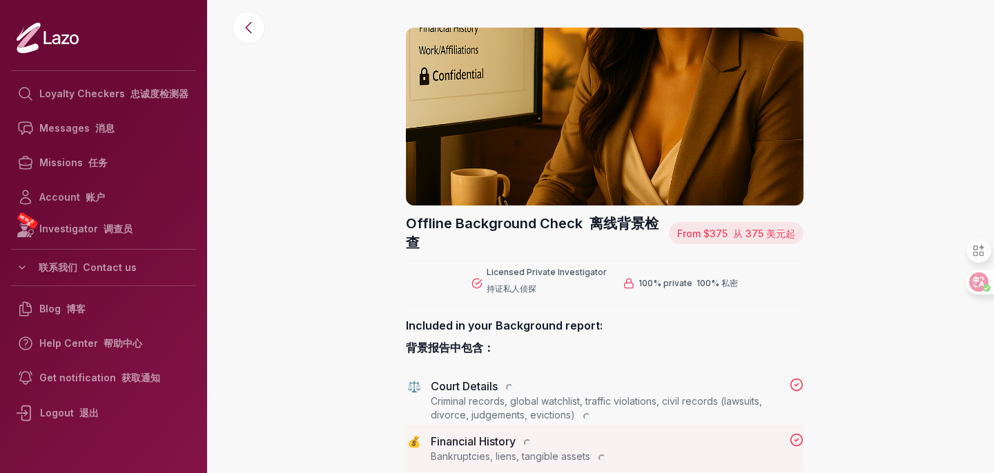
scroll to position [17, 0]
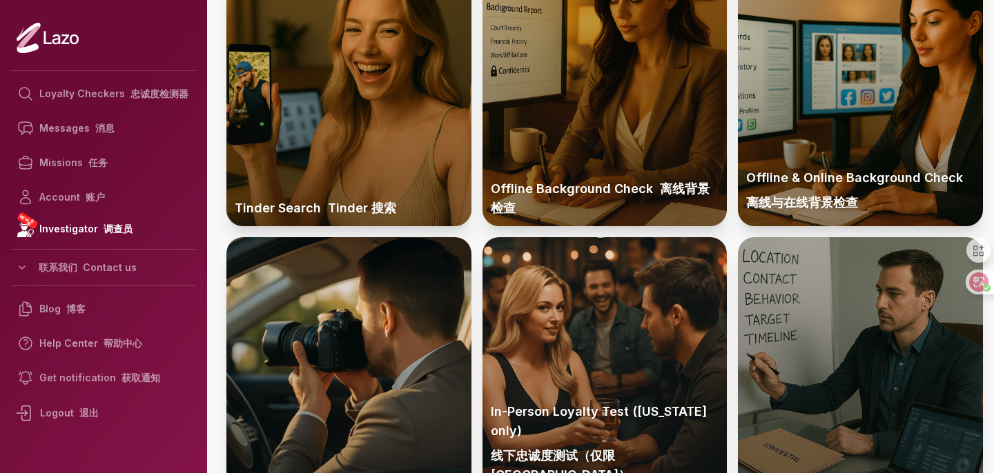
scroll to position [219, 0]
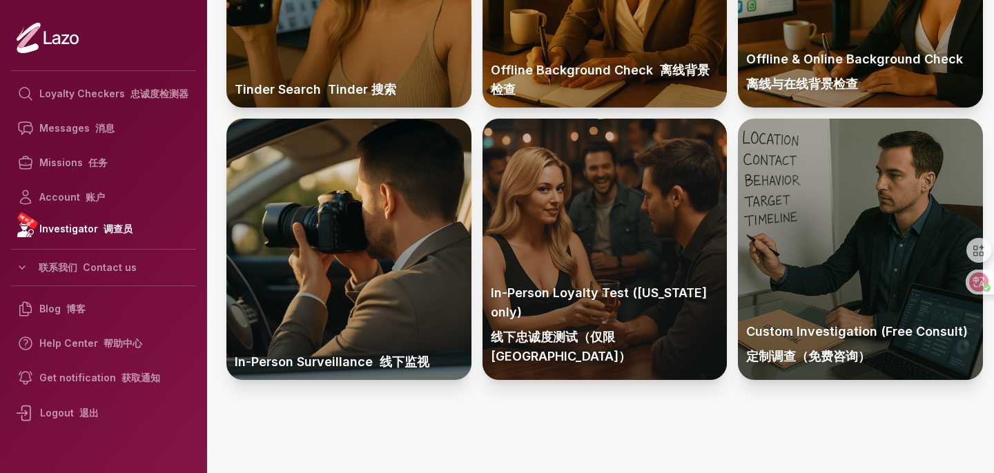
click at [567, 243] on div at bounding box center [604, 249] width 245 height 261
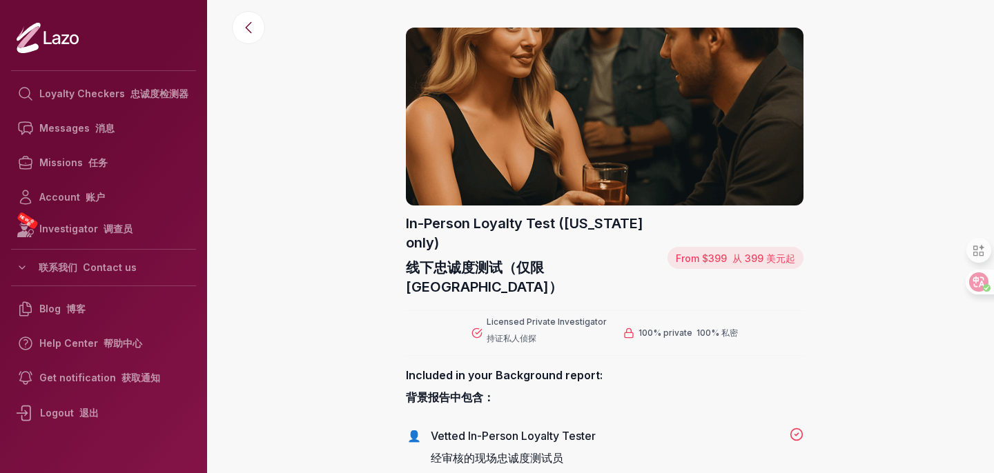
scroll to position [17, 0]
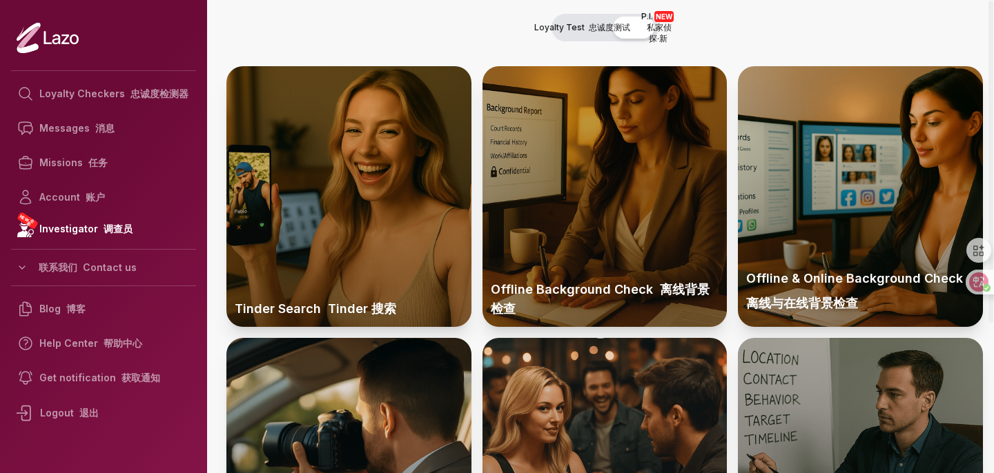
scroll to position [219, 0]
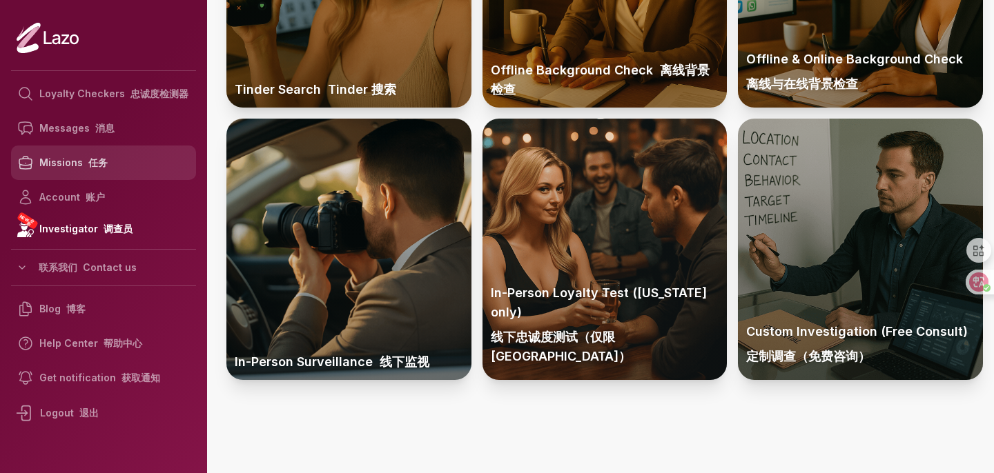
click at [97, 158] on font "任务" at bounding box center [97, 163] width 19 height 12
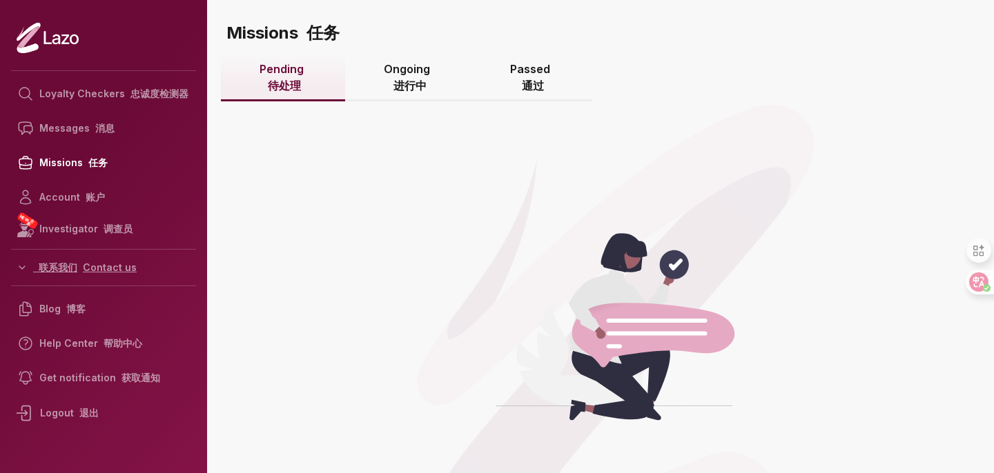
click at [100, 268] on button "Contact us 联系我们" at bounding box center [103, 267] width 185 height 25
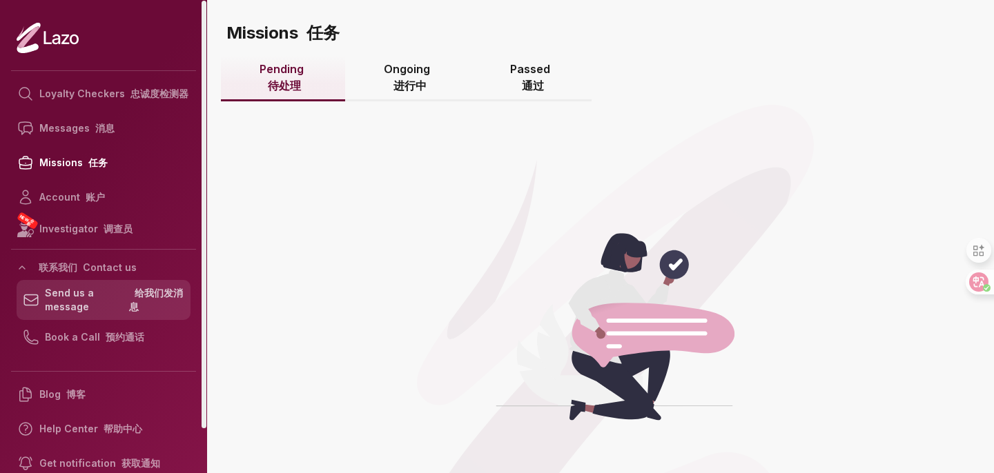
click at [137, 295] on font "给我们发消息" at bounding box center [156, 300] width 54 height 26
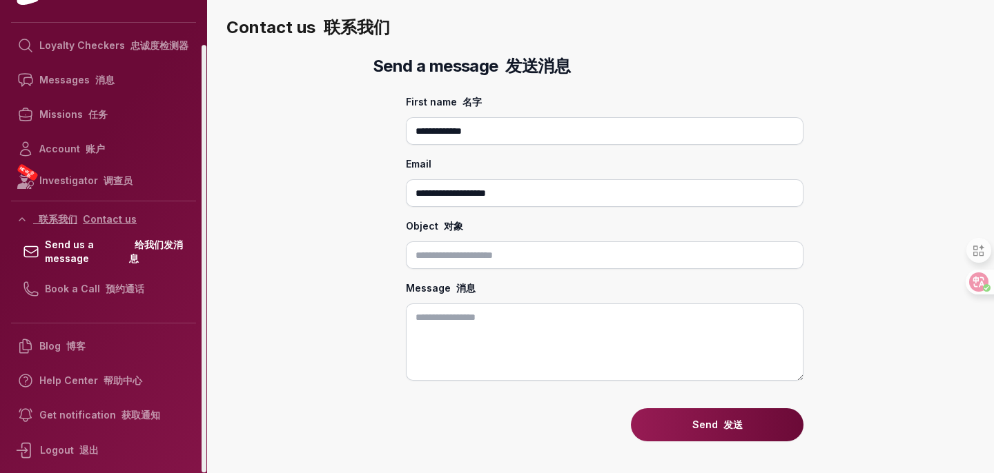
scroll to position [49, 0]
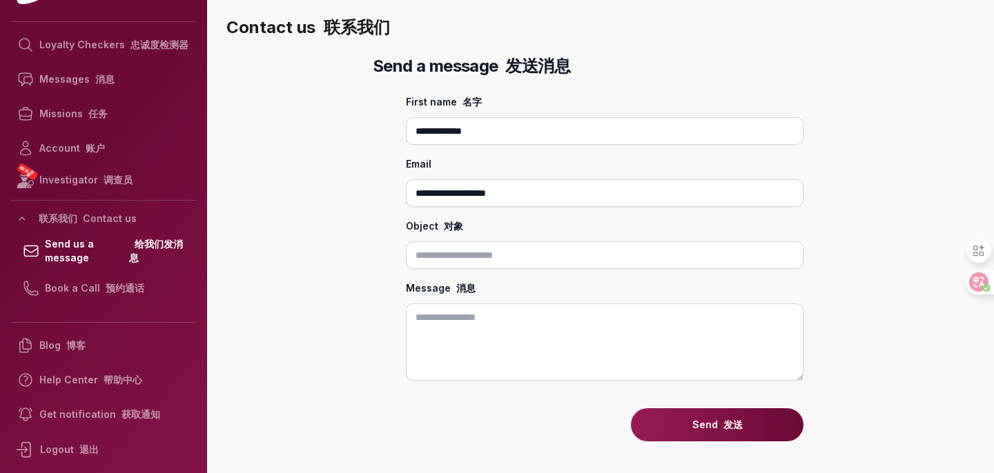
click at [431, 249] on input "Object 对象" at bounding box center [605, 256] width 398 height 28
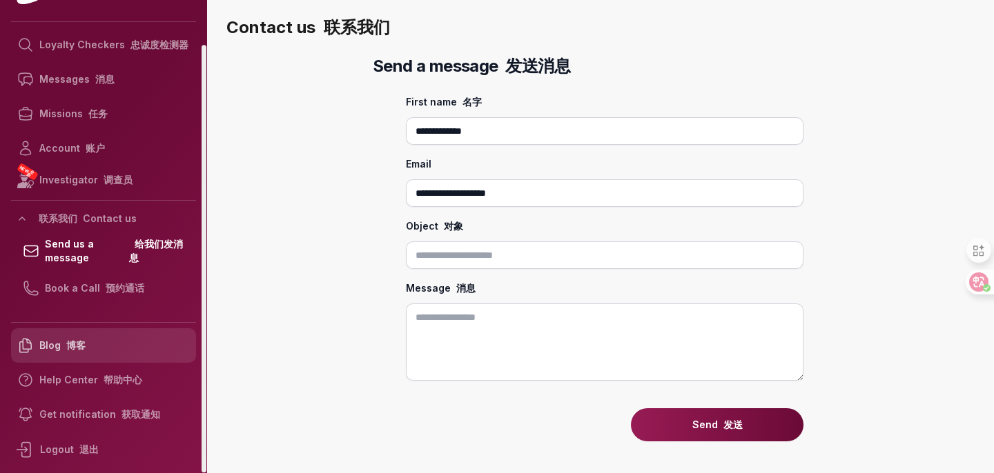
click at [76, 343] on font "博客" at bounding box center [75, 346] width 19 height 12
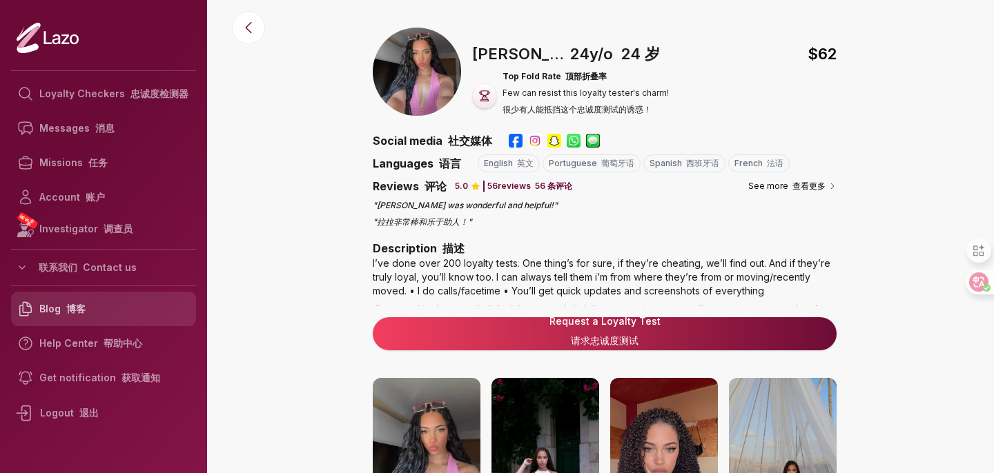
click at [103, 309] on link "Blog 博客" at bounding box center [103, 309] width 185 height 35
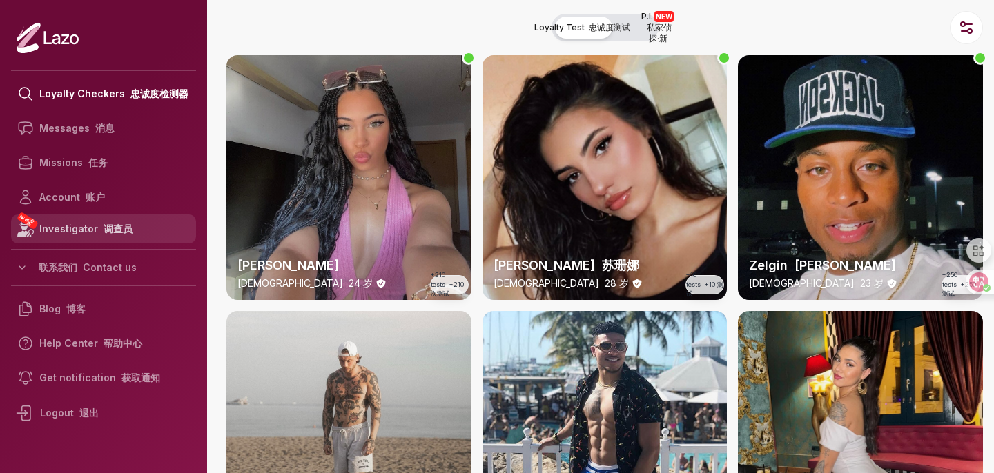
click at [121, 224] on font "调查员" at bounding box center [118, 229] width 29 height 12
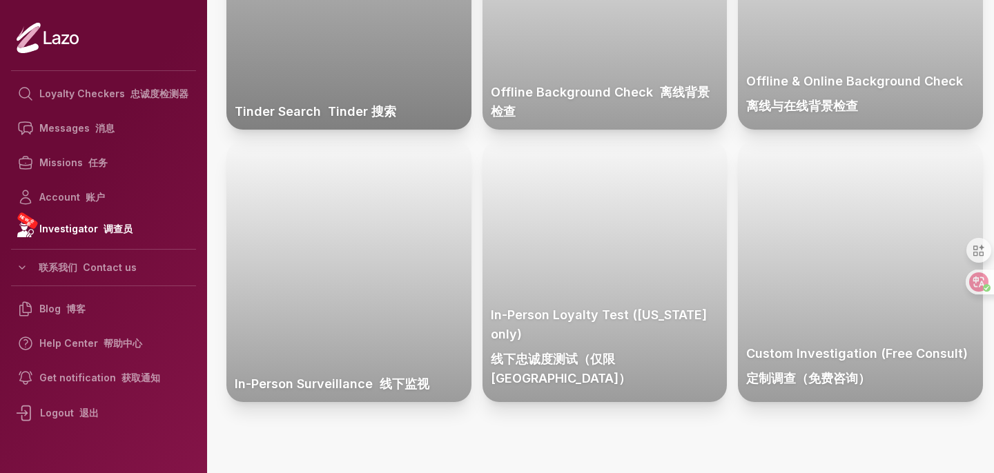
scroll to position [219, 0]
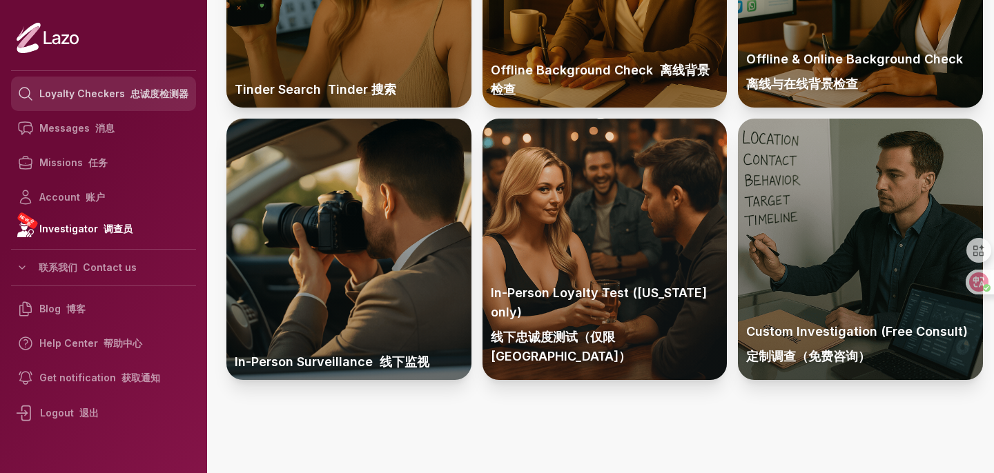
click at [92, 80] on link "Loyalty Checkers 忠诚度检测器" at bounding box center [103, 94] width 185 height 35
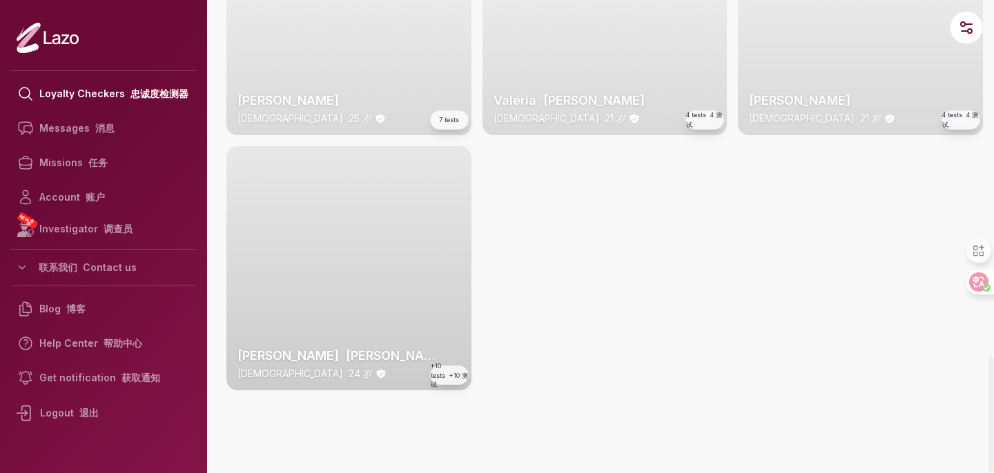
scroll to position [3235, 0]
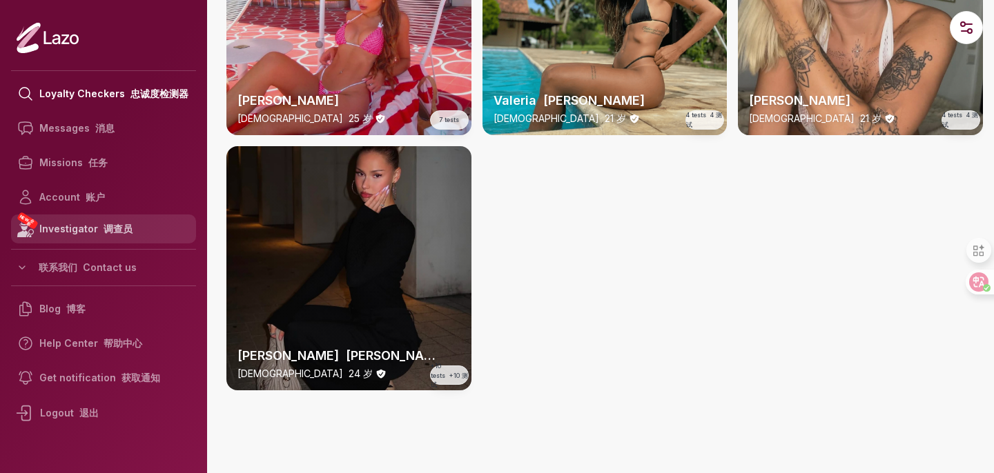
click at [117, 226] on font "调查员" at bounding box center [118, 229] width 29 height 12
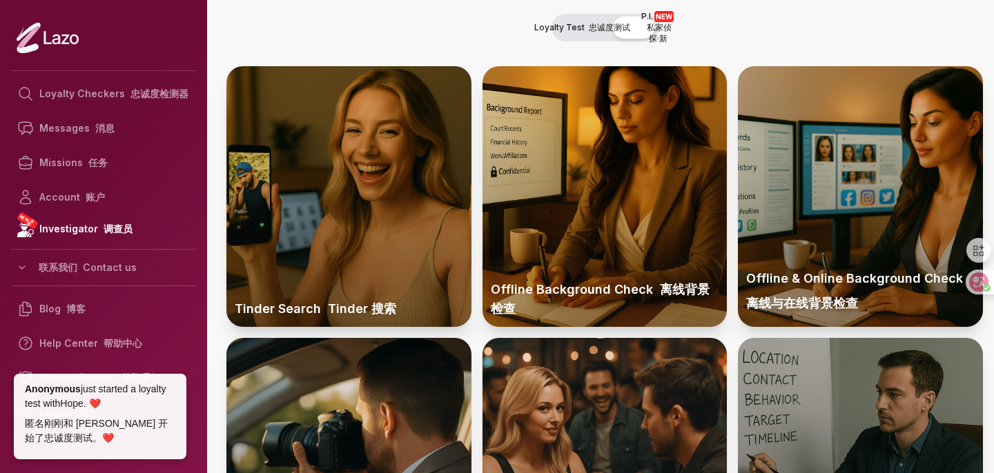
click at [74, 433] on div "Loyalty Checkers 忠诚度检测器 Messages 消息 Missions 任务 Account 账户 NEW 全新 Investigator …" at bounding box center [103, 218] width 185 height 437
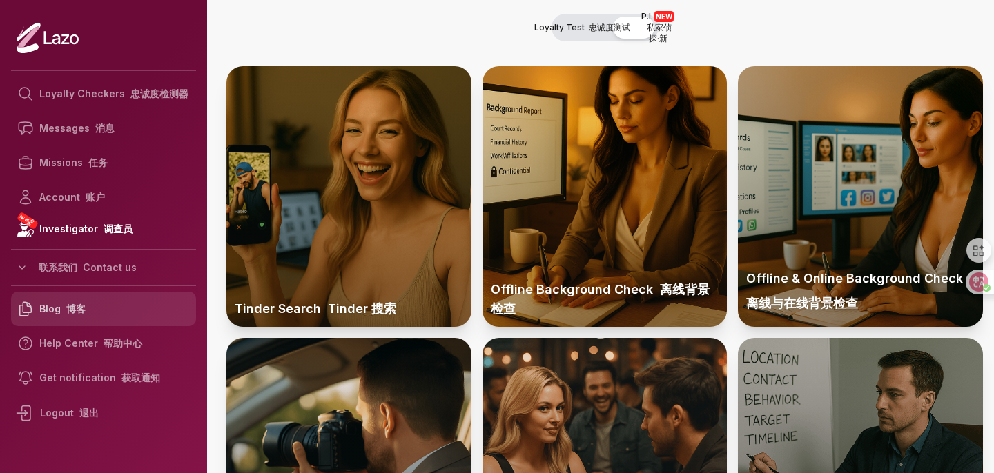
click at [81, 315] on font "博客" at bounding box center [73, 309] width 25 height 14
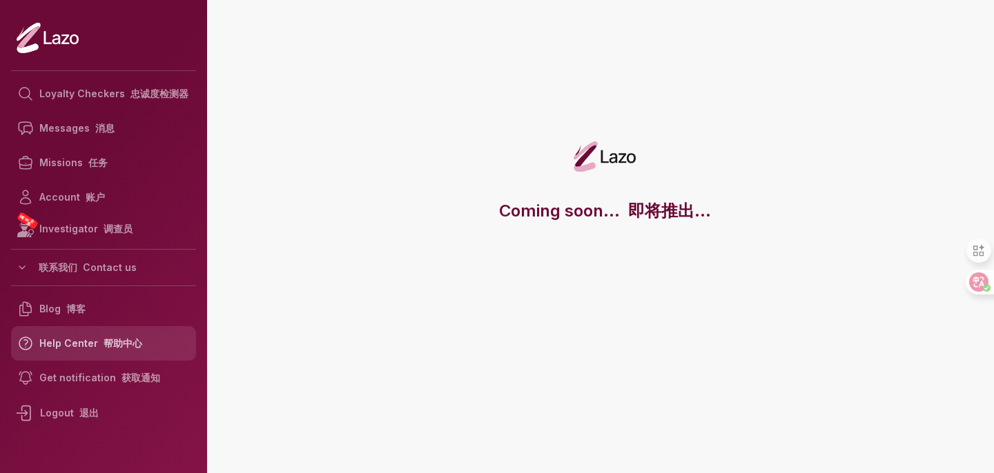
click at [65, 343] on link "Help Center 帮助中心" at bounding box center [103, 343] width 185 height 35
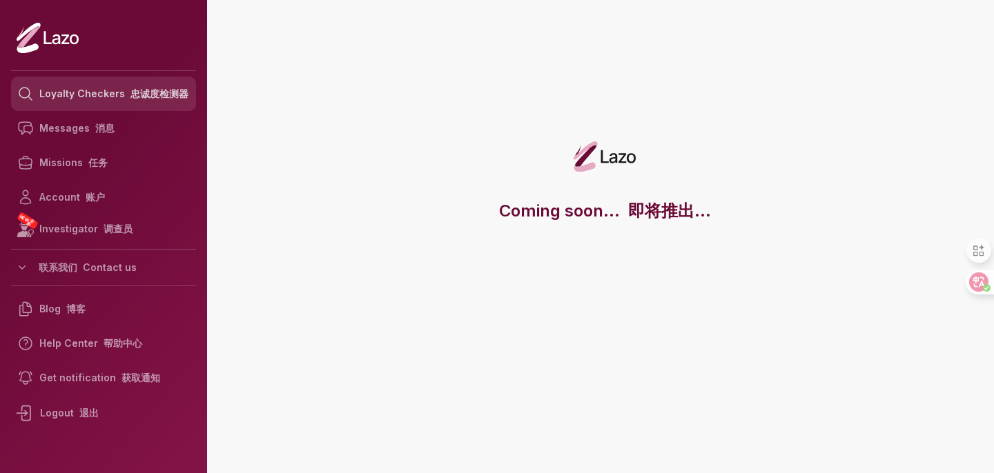
click at [139, 92] on font "忠诚度检测器" at bounding box center [159, 94] width 58 height 12
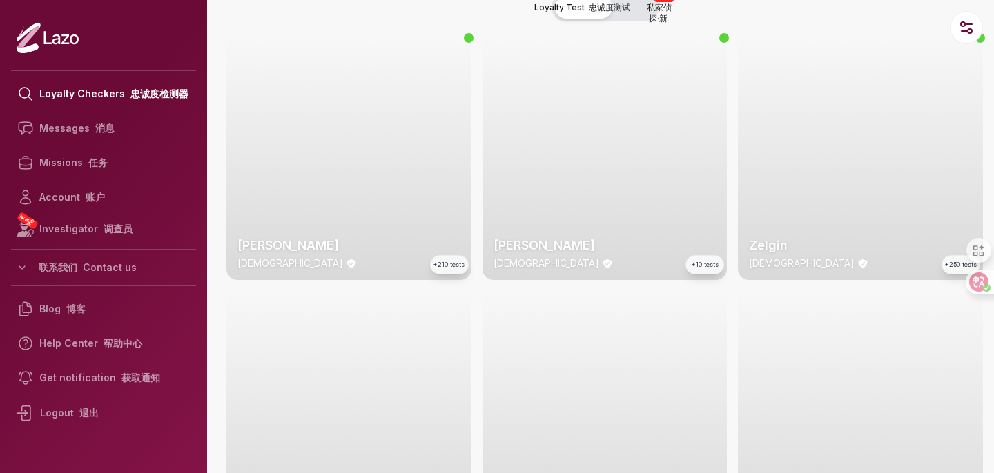
scroll to position [8, 0]
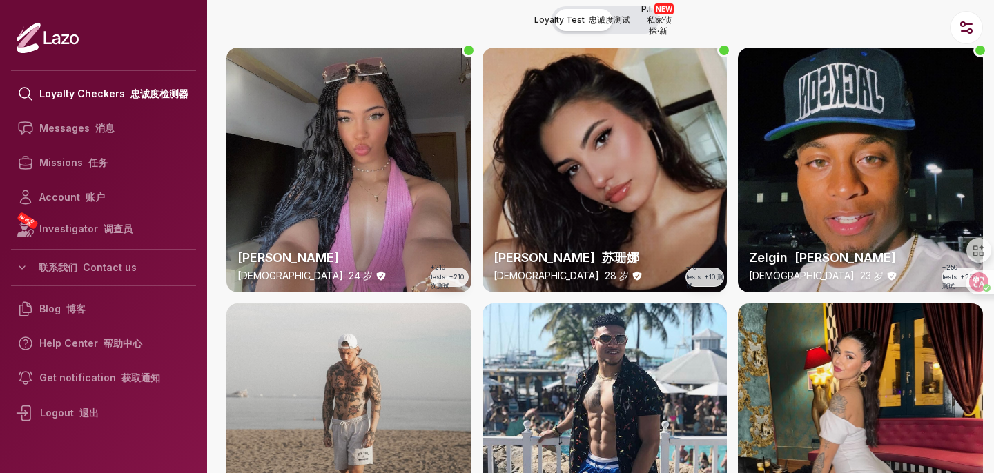
click at [593, 135] on div "[PERSON_NAME] [DEMOGRAPHIC_DATA] 28 岁 +10 tests +10 测试" at bounding box center [604, 170] width 245 height 245
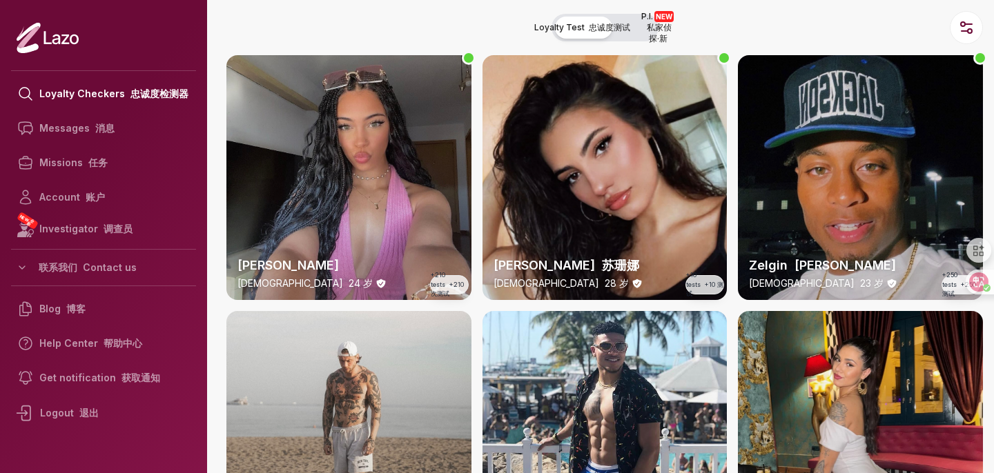
click at [913, 202] on div "[PERSON_NAME]尔金 [DEMOGRAPHIC_DATA] 23 岁 +250 tests +250 测试" at bounding box center [860, 177] width 245 height 245
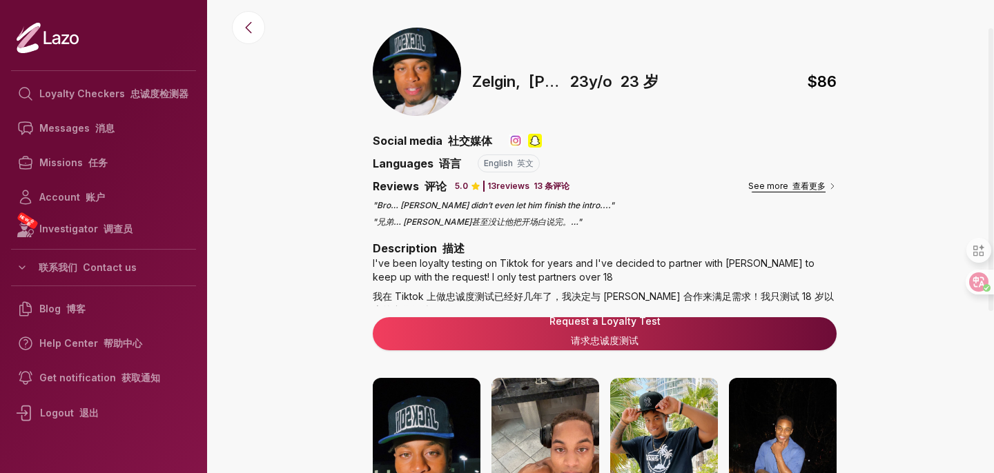
click at [799, 190] on font "查看更多" at bounding box center [808, 186] width 33 height 10
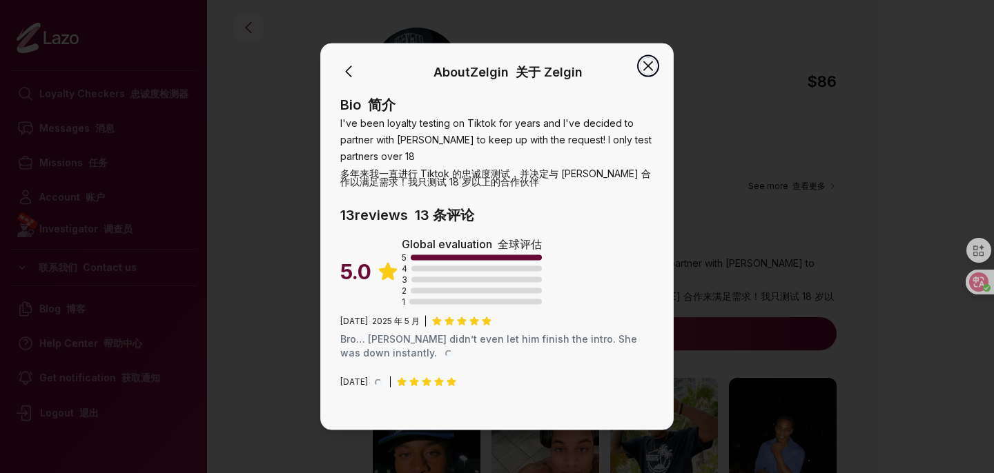
click at [648, 62] on icon "button" at bounding box center [648, 66] width 17 height 17
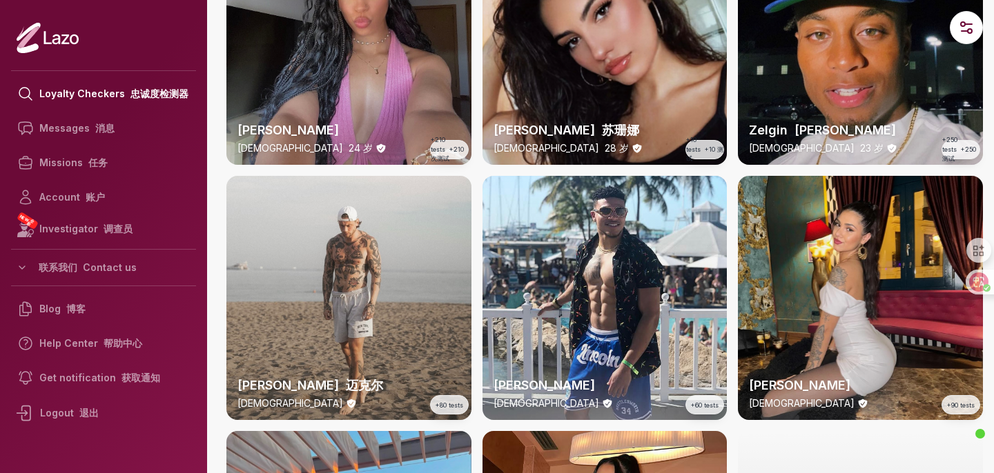
scroll to position [223, 0]
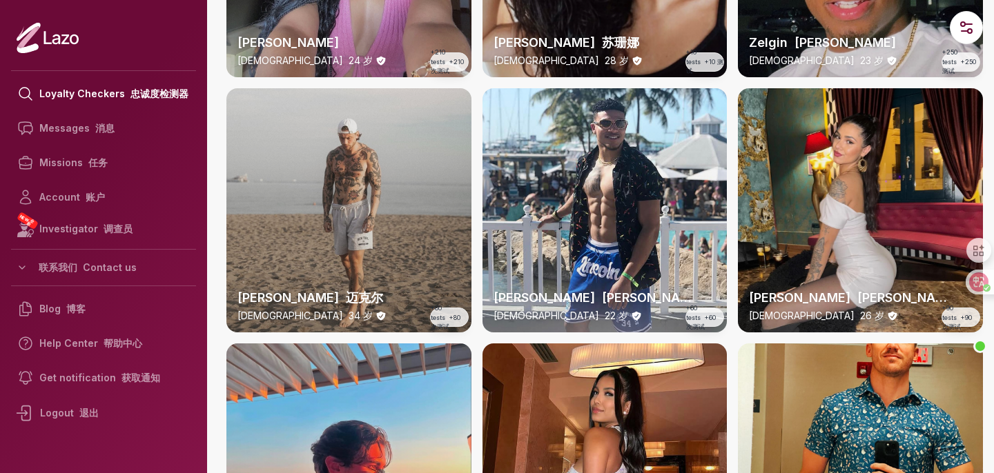
click at [308, 251] on div "Michael 迈克尔 34 y/o 34 岁 +80 tests +80 次测试" at bounding box center [348, 210] width 245 height 245
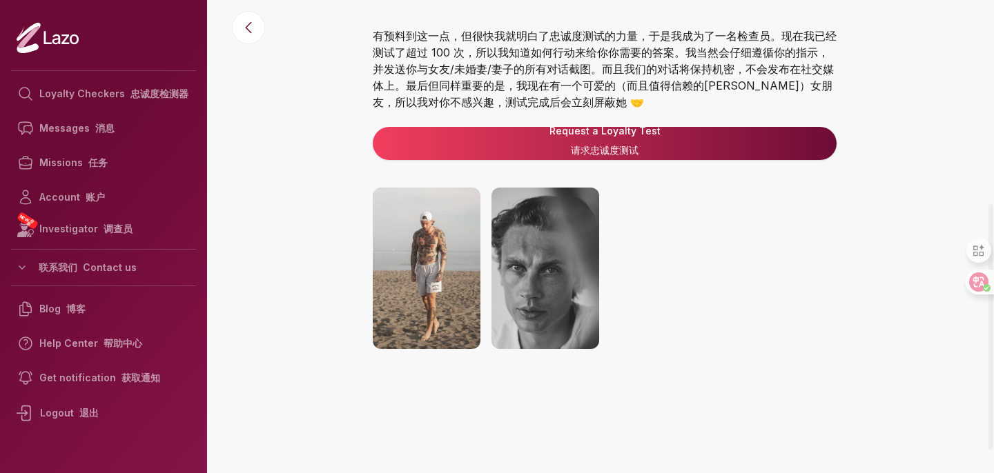
scroll to position [435, 0]
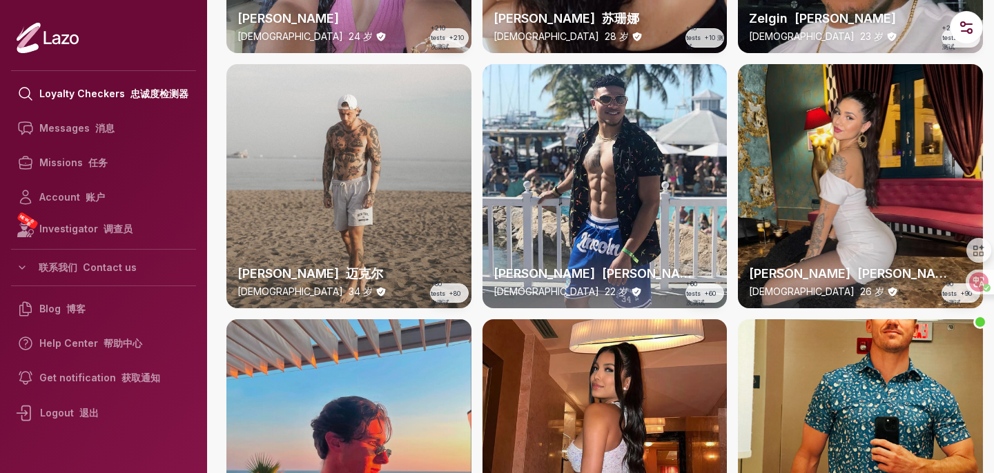
scroll to position [253, 0]
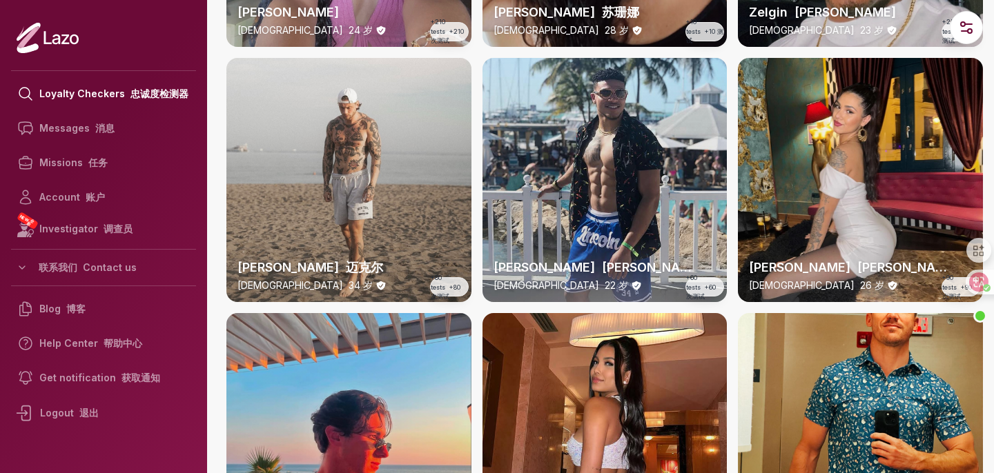
click at [584, 191] on div "Malik 马利克 22 y/o 22 岁 +60 tests +60 次测试" at bounding box center [604, 180] width 245 height 245
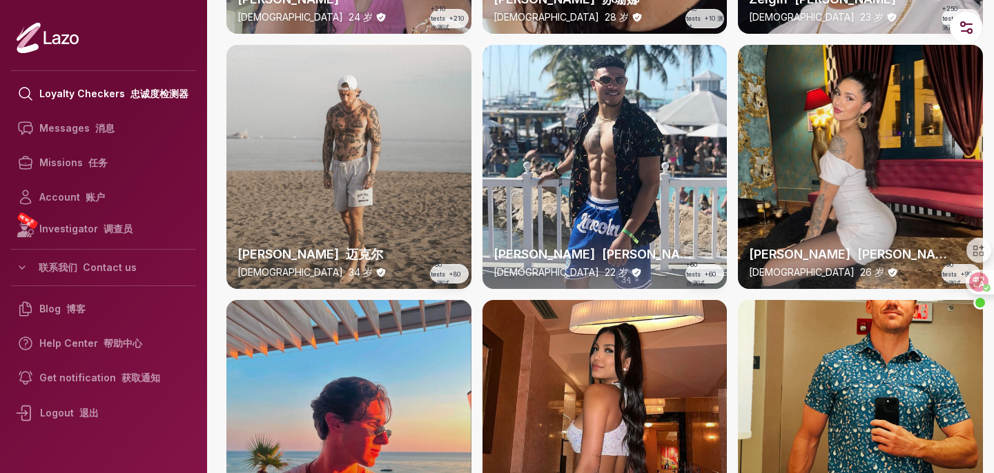
scroll to position [324, 0]
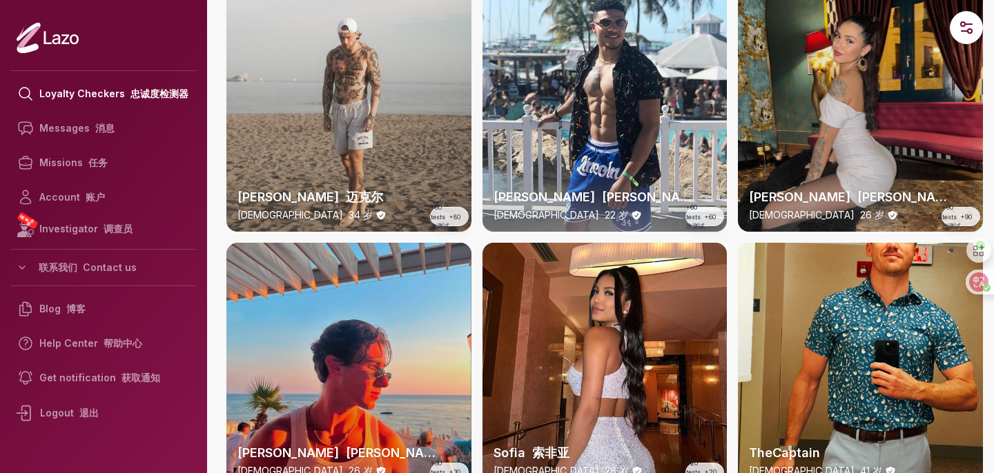
click at [905, 104] on div "Valentina 瓦伦蒂娜 26 y/o 26 岁 +90 tests +90 次测试" at bounding box center [860, 110] width 245 height 245
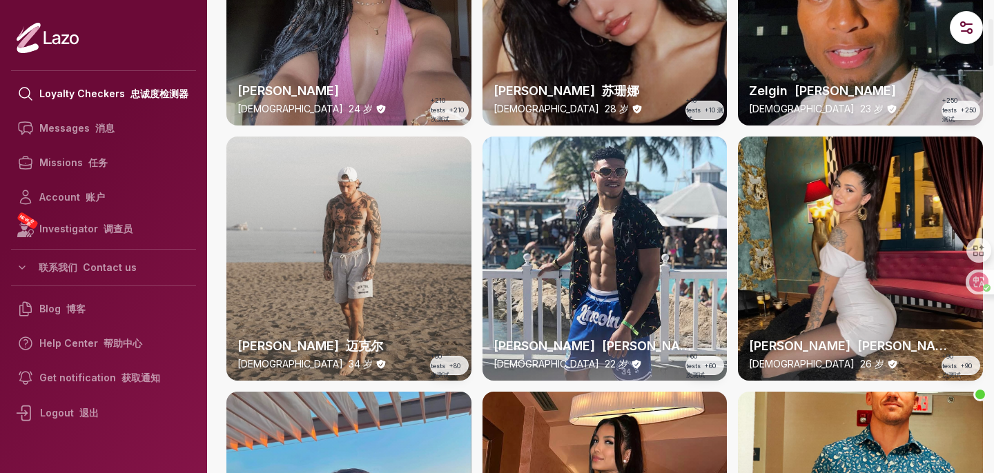
scroll to position [185, 0]
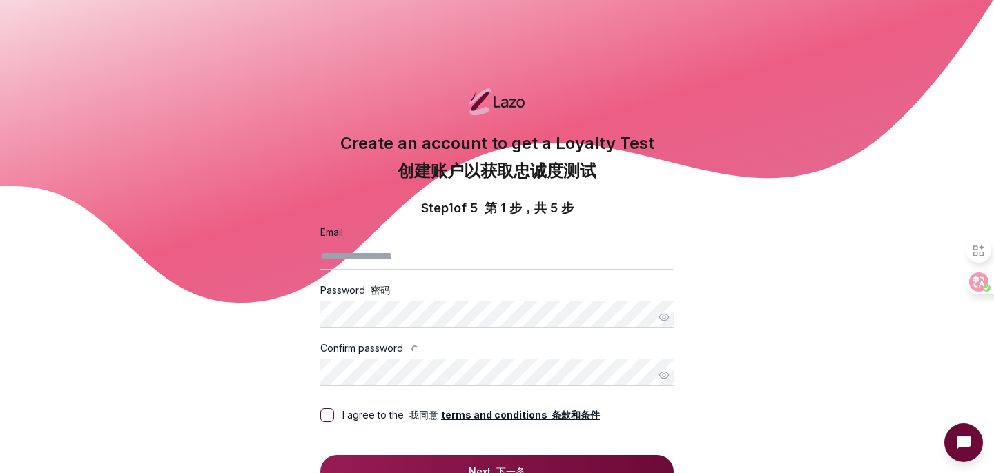
click at [260, 297] on icon at bounding box center [495, 151] width 997 height 303
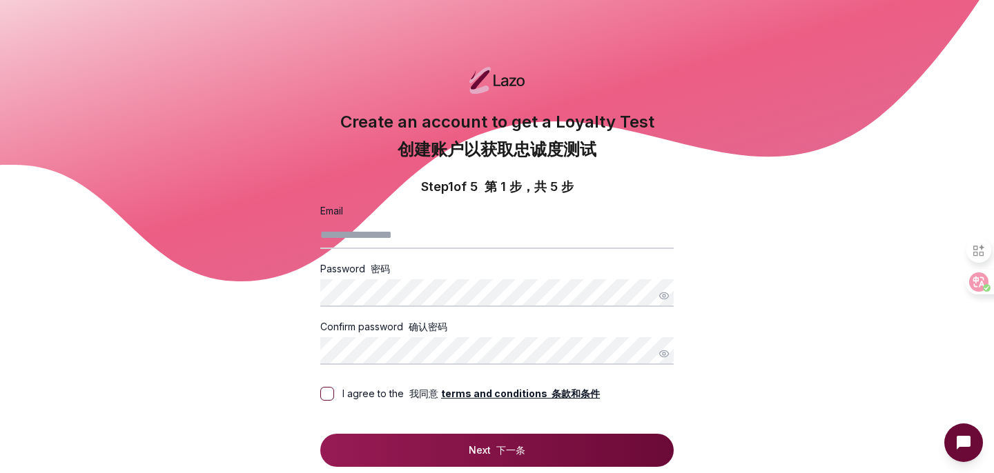
scroll to position [30, 0]
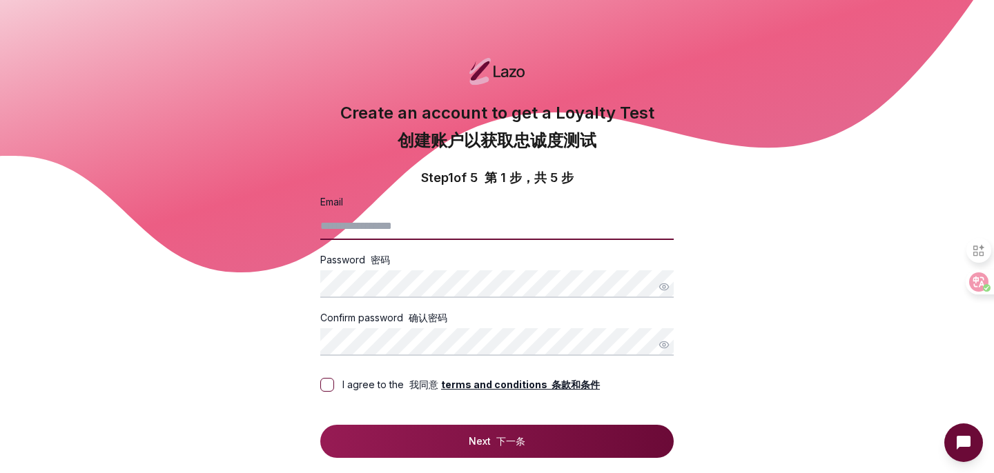
click at [390, 222] on input "Email" at bounding box center [496, 227] width 353 height 28
click at [327, 398] on div "I agree to the 我同意 terms and conditions 条款和条件" at bounding box center [496, 385] width 353 height 36
click at [329, 392] on div "I agree to the 我同意 terms and conditions 条款和条件" at bounding box center [496, 385] width 353 height 36
click at [321, 385] on button "I agree to the 我同意 terms and conditions 条款和条件" at bounding box center [327, 385] width 14 height 14
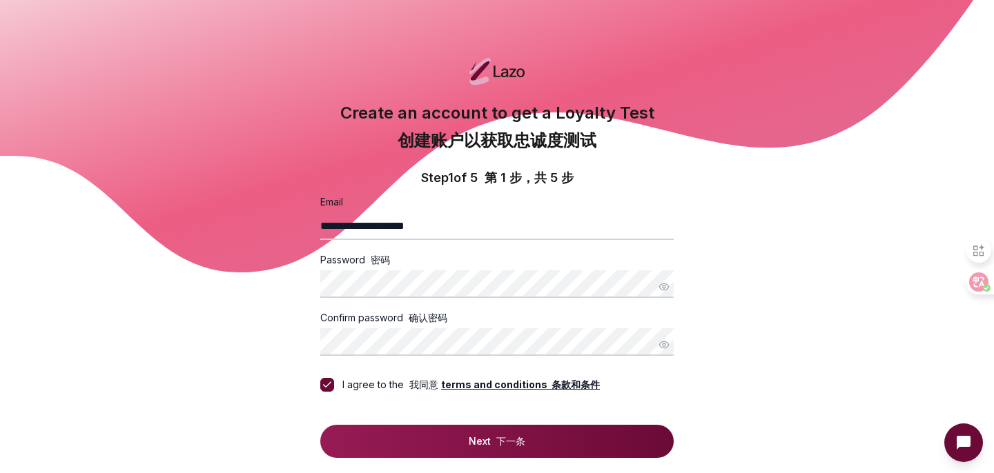
click at [412, 425] on button "Next 下一条" at bounding box center [496, 441] width 353 height 33
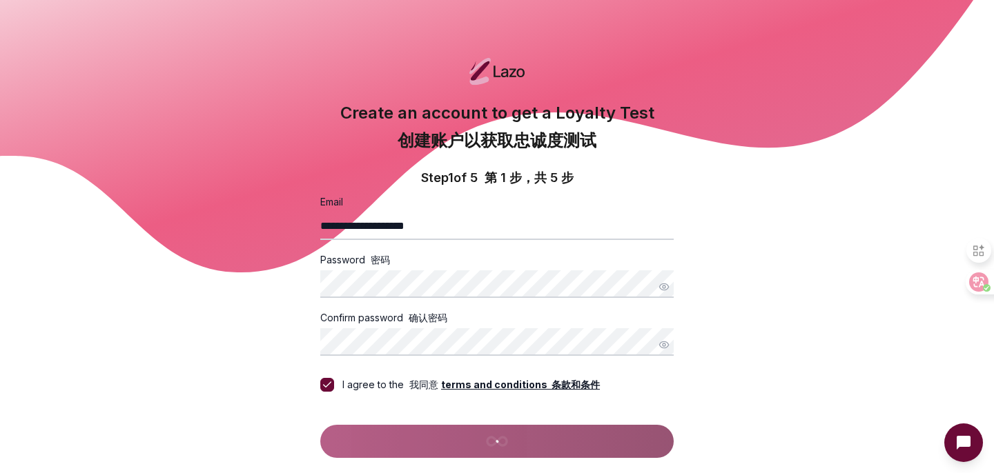
click at [412, 431] on form "**********" at bounding box center [496, 325] width 353 height 265
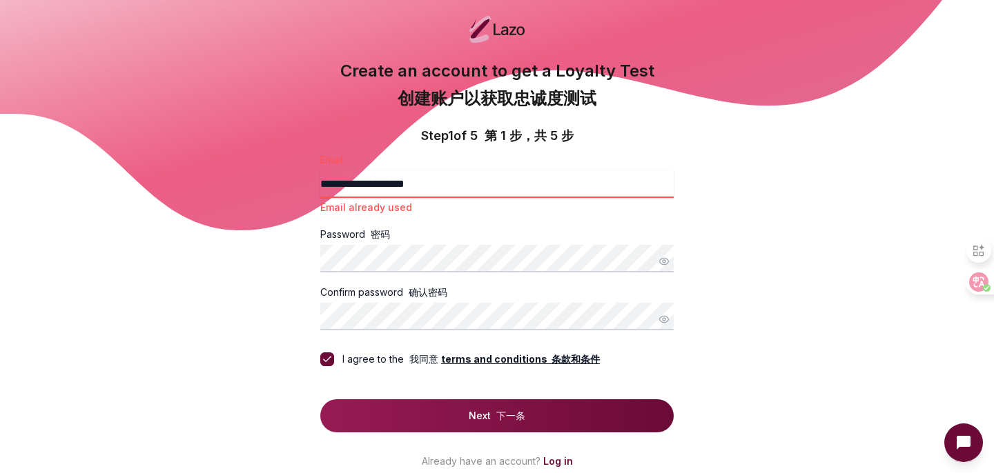
scroll to position [73, 0]
drag, startPoint x: 382, startPoint y: 185, endPoint x: 291, endPoint y: 181, distance: 91.9
click at [291, 181] on main "**********" at bounding box center [497, 235] width 994 height 616
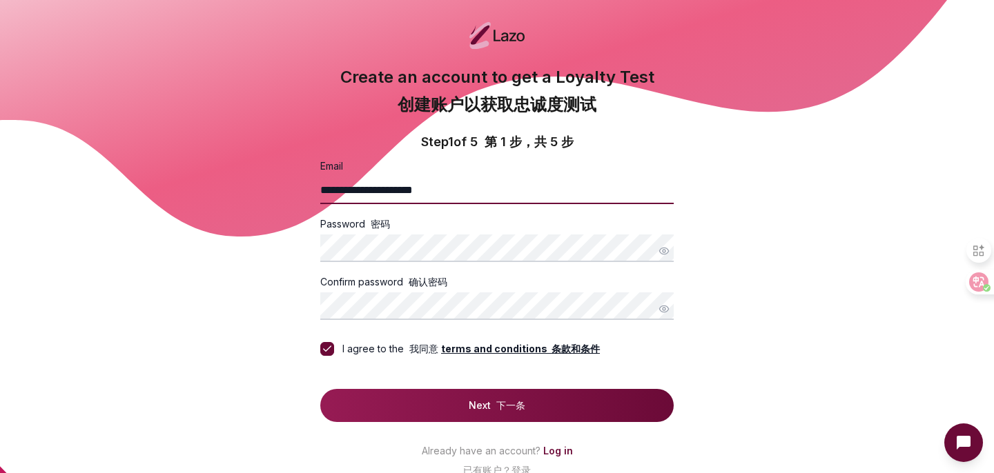
scroll to position [112, 0]
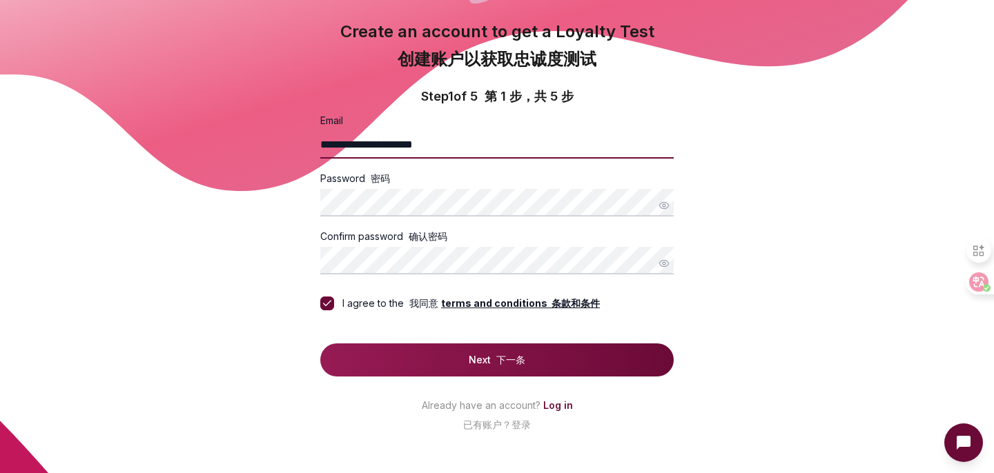
type input "**********"
click at [429, 359] on button "Next 下一条" at bounding box center [496, 360] width 353 height 33
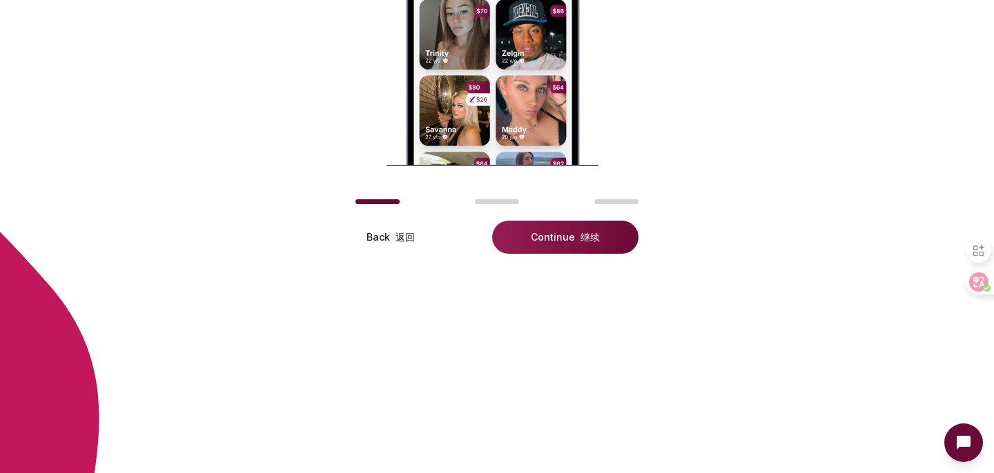
scroll to position [554, 0]
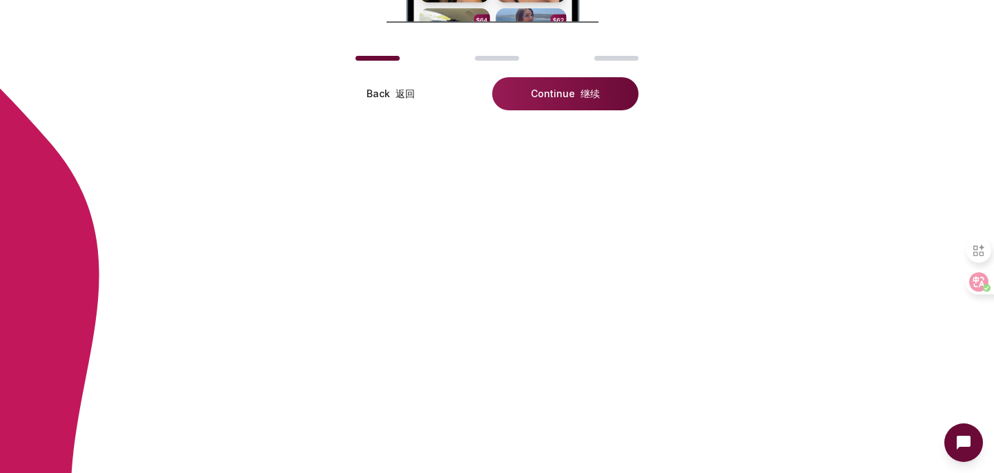
click at [571, 101] on button "Continue 继续" at bounding box center [565, 93] width 146 height 33
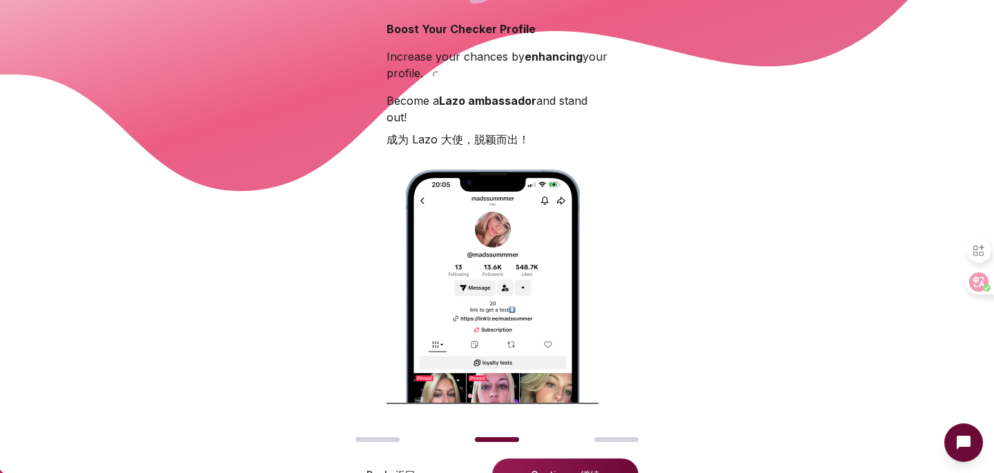
scroll to position [108, 0]
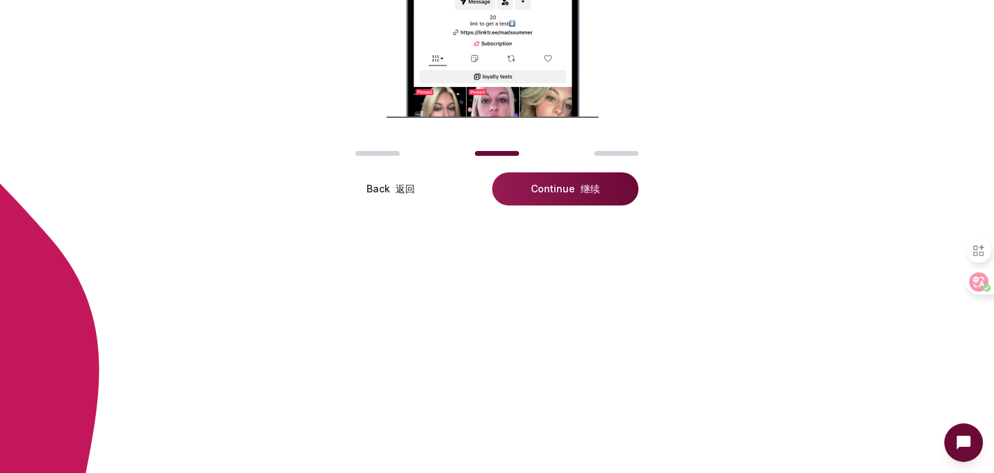
click at [563, 188] on button "Continue 继续" at bounding box center [565, 189] width 146 height 33
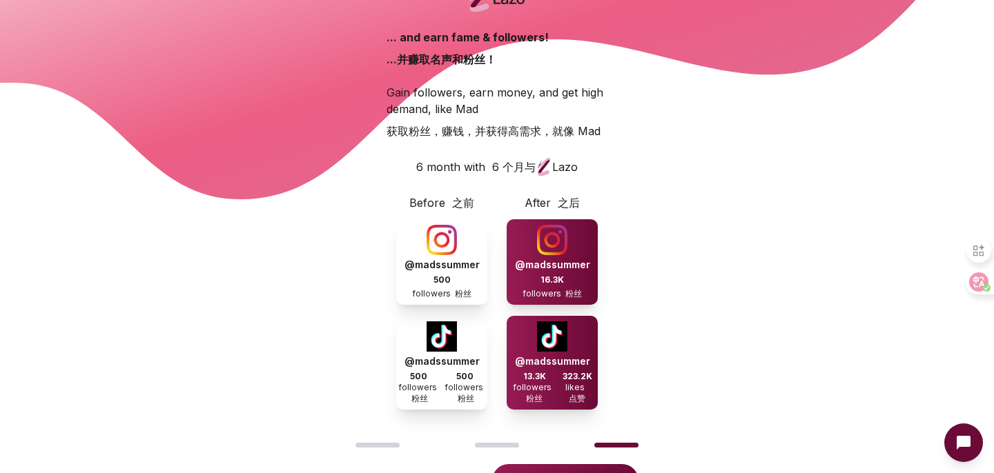
scroll to position [106, 0]
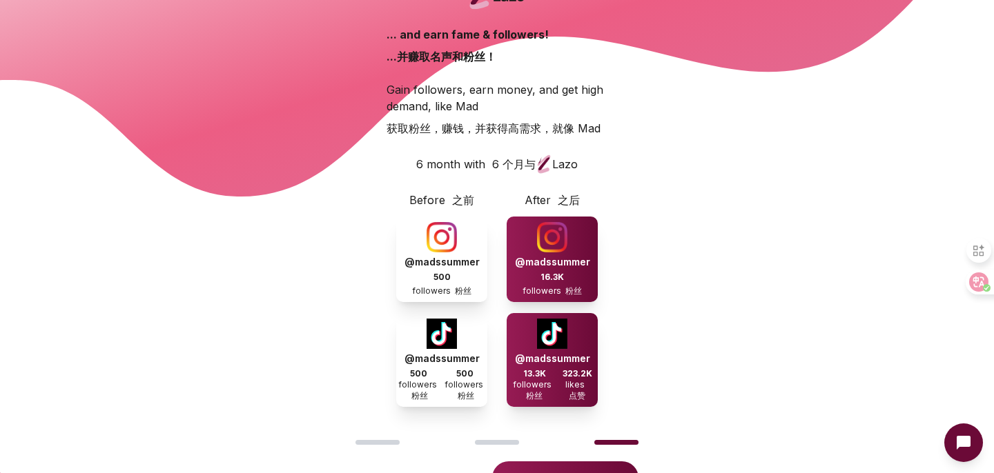
click at [549, 264] on p "@madssummer" at bounding box center [552, 262] width 75 height 14
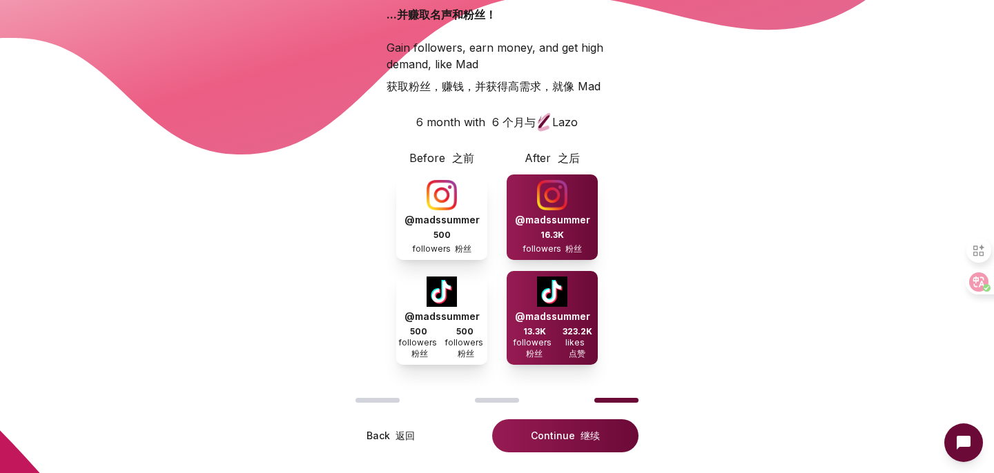
click at [540, 429] on button "Continue 继续" at bounding box center [565, 436] width 146 height 33
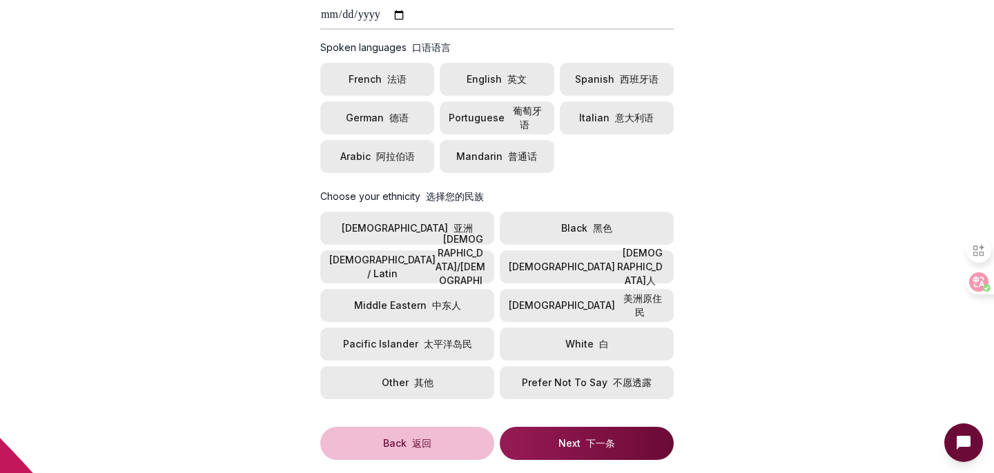
scroll to position [566, 0]
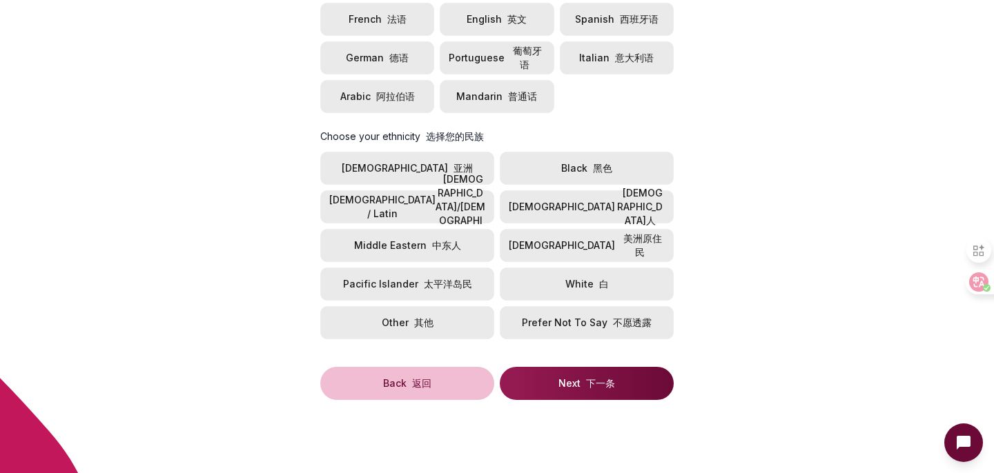
click at [456, 173] on button "Asian 亚洲" at bounding box center [407, 168] width 174 height 33
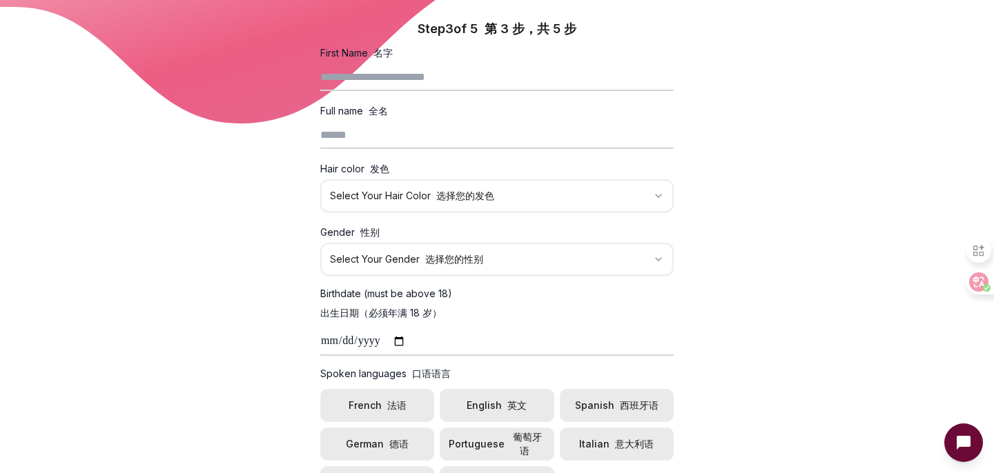
scroll to position [111, 0]
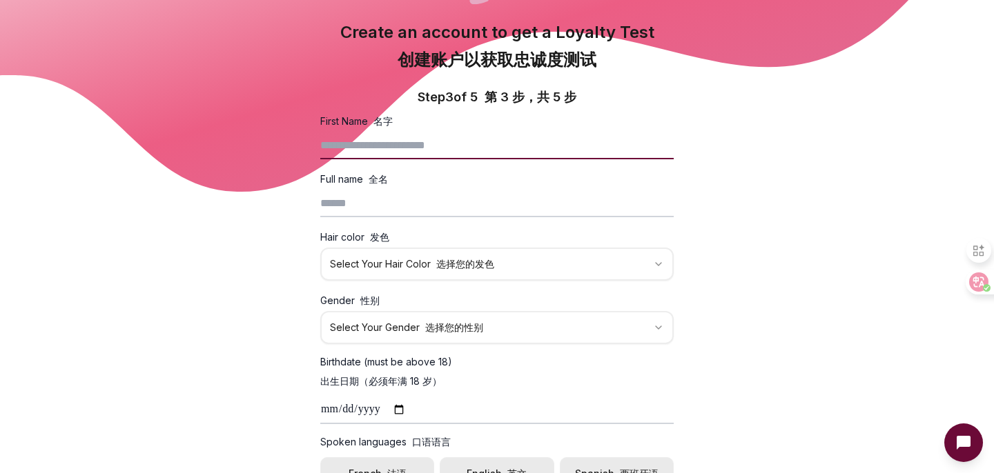
click at [456, 154] on input "First Name 名字" at bounding box center [496, 146] width 353 height 28
click at [603, 179] on div "Full name 全名" at bounding box center [496, 193] width 353 height 47
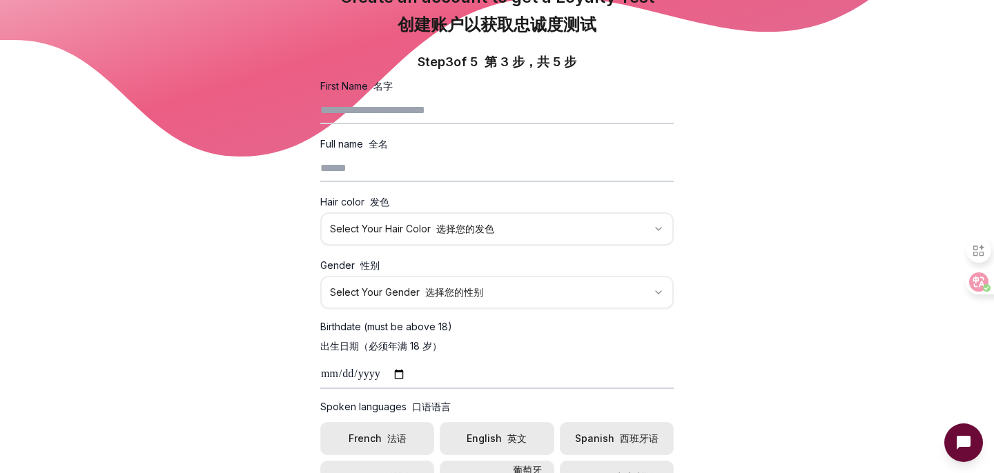
scroll to position [147, 0]
click at [509, 253] on form "**********" at bounding box center [496, 448] width 353 height 743
click at [512, 241] on html "**********" at bounding box center [497, 358] width 994 height 1010
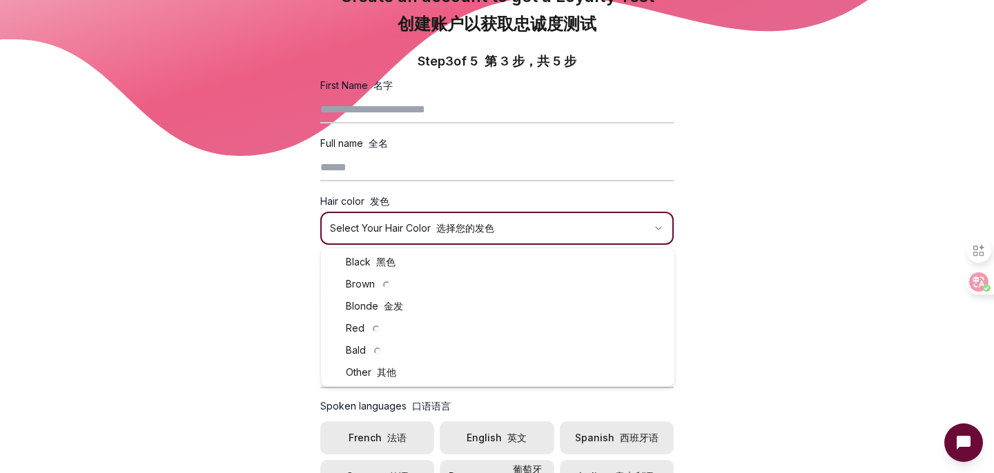
click at [717, 235] on html "**********" at bounding box center [497, 358] width 994 height 1010
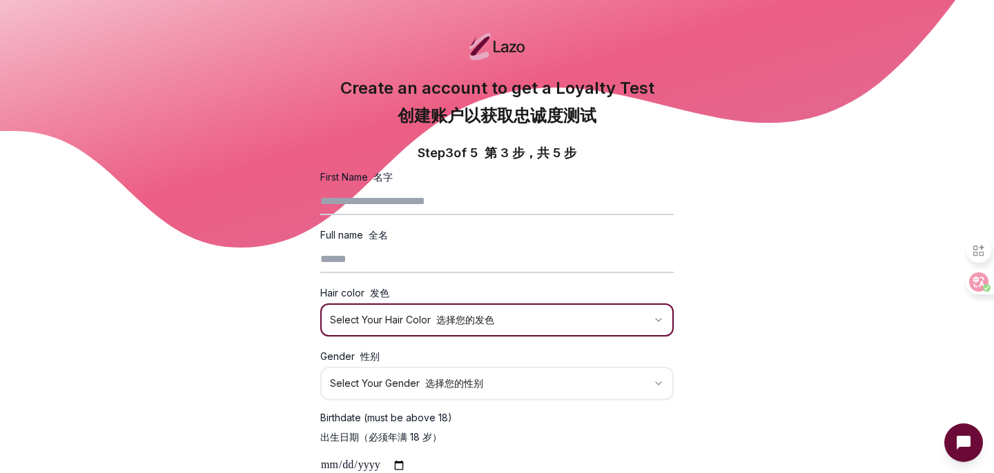
scroll to position [0, 0]
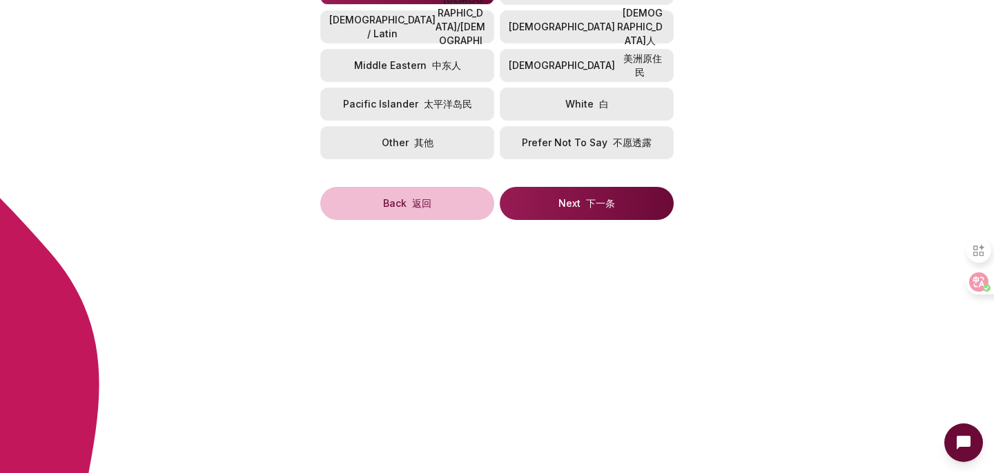
click at [557, 206] on button "Next 下一条" at bounding box center [587, 203] width 174 height 33
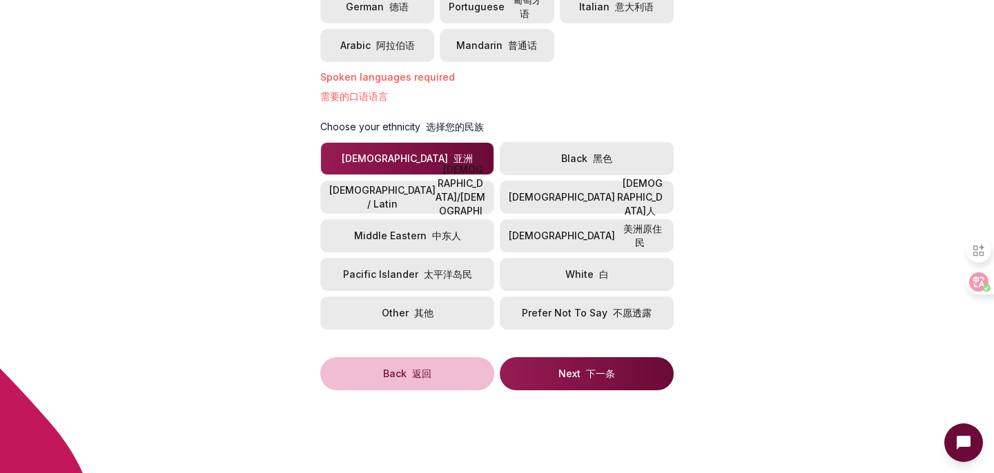
scroll to position [703, 0]
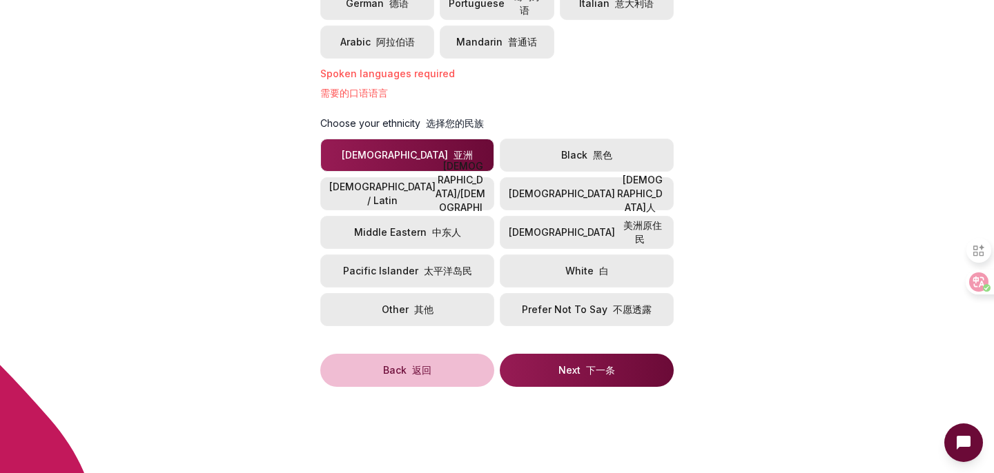
click at [459, 311] on button "Other 其他" at bounding box center [407, 309] width 174 height 33
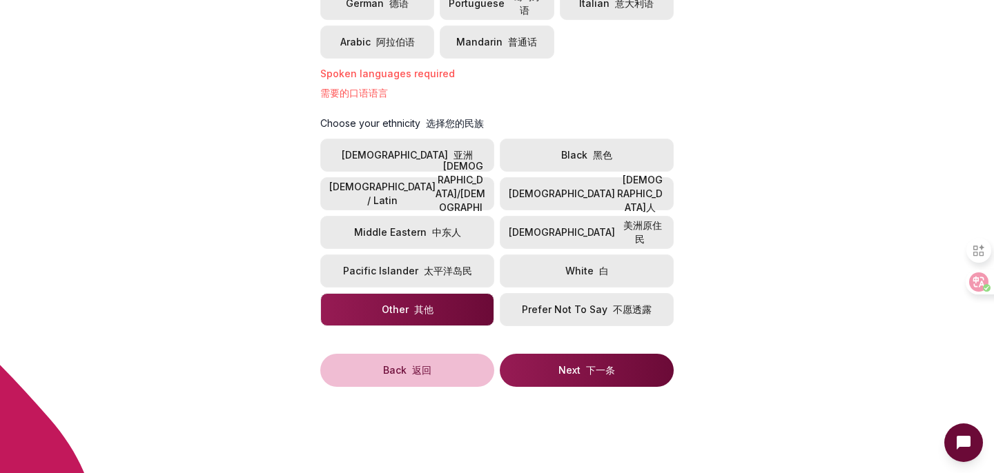
click at [456, 245] on button "Middle [DEMOGRAPHIC_DATA]人" at bounding box center [407, 232] width 174 height 33
